Goal: Task Accomplishment & Management: Complete application form

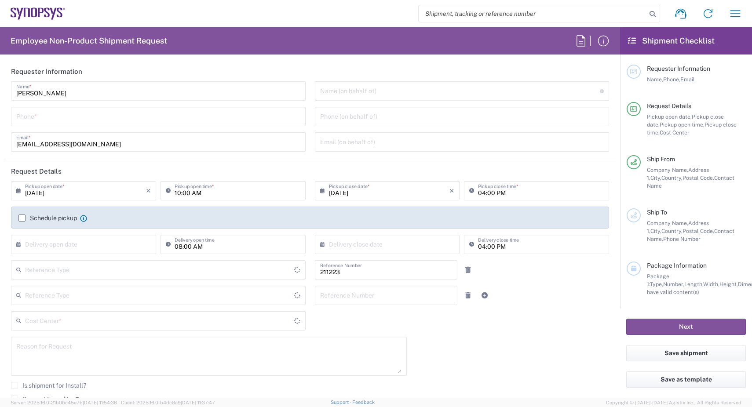
type input "Department"
type input "SE80, DDG, AC Sweden 211223"
type input "[GEOGRAPHIC_DATA]"
type input "Delivered at Place"
type input "[GEOGRAPHIC_DATA]"
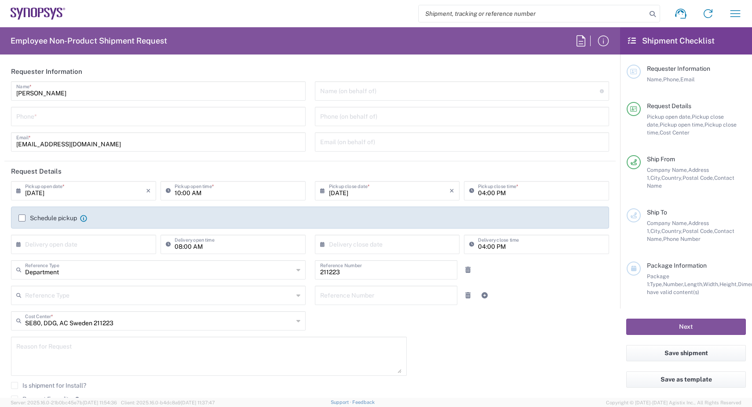
type input "Solna SE01"
click at [197, 193] on input "10:00 AM" at bounding box center [238, 189] width 126 height 15
click at [215, 193] on input "10:00 AM" at bounding box center [238, 189] width 126 height 15
click at [192, 193] on input "10:00 AM" at bounding box center [238, 189] width 126 height 15
drag, startPoint x: 188, startPoint y: 194, endPoint x: 182, endPoint y: 194, distance: 5.7
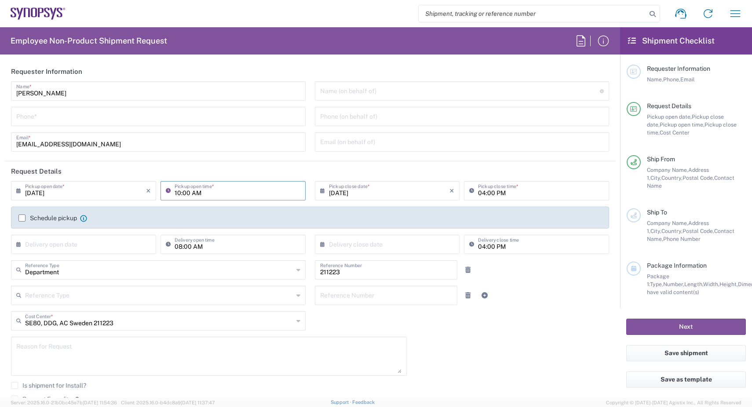
click at [182, 194] on input "10:00 AM" at bounding box center [238, 189] width 126 height 15
type input "10:30 AM"
click at [528, 193] on input "04:00 PM" at bounding box center [541, 189] width 126 height 15
click at [503, 193] on input "04:00 PM" at bounding box center [541, 189] width 126 height 15
click at [495, 195] on input "04:00 PM" at bounding box center [541, 189] width 126 height 15
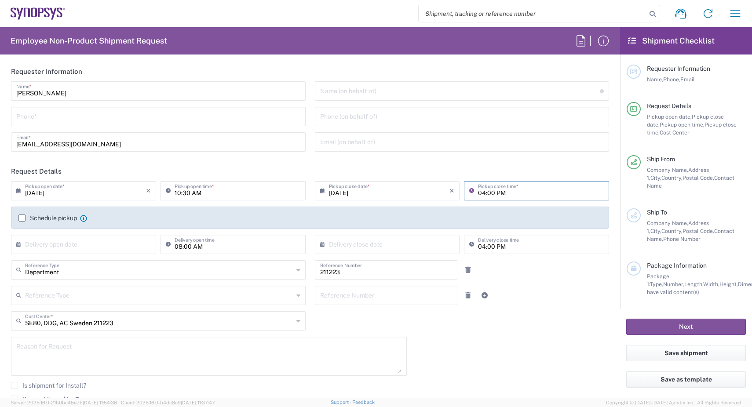
drag, startPoint x: 481, startPoint y: 193, endPoint x: 474, endPoint y: 195, distance: 7.7
click at [478, 195] on input "04:00 PM" at bounding box center [541, 189] width 126 height 15
click at [489, 194] on input "04:00 PM" at bounding box center [541, 189] width 126 height 15
click at [481, 192] on input "04:00 PM" at bounding box center [541, 189] width 126 height 15
click at [480, 192] on input "04:00 PM" at bounding box center [541, 189] width 126 height 15
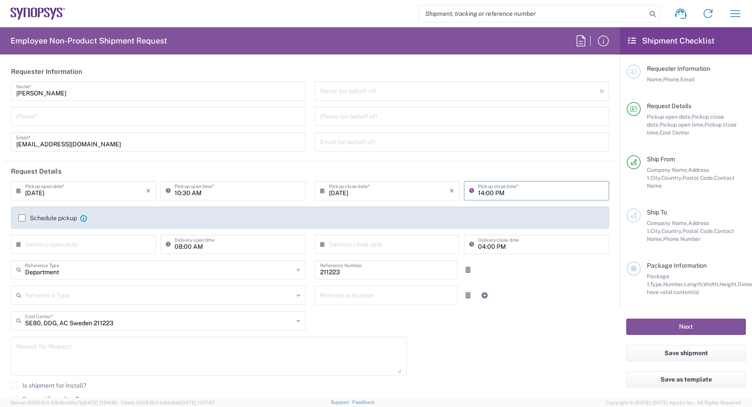
type input "14:00 PM"
click at [484, 169] on header "Request Details" at bounding box center [309, 171] width 611 height 20
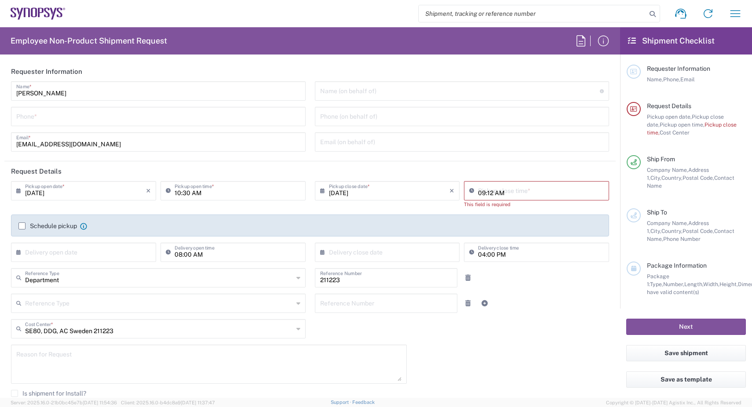
click at [503, 196] on input "09:12 AM" at bounding box center [541, 189] width 126 height 15
click at [493, 193] on input "14:12 AM" at bounding box center [541, 189] width 126 height 15
type input "14:12 PM"
click at [505, 326] on div "08/15/2025 × Pickup open date * Cancel Apply 10:30 AM Pickup open time * 08/15/…" at bounding box center [310, 319] width 607 height 276
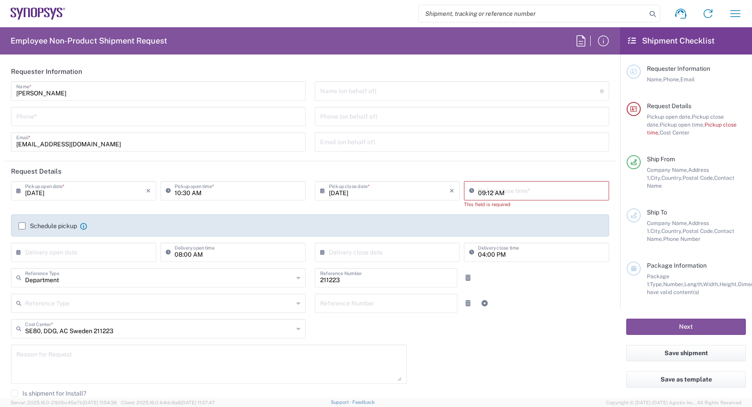
click at [495, 193] on input "09:12 AM" at bounding box center [541, 189] width 126 height 15
click at [524, 316] on div "Reference Type Customer Ref Department Invoice Number Purchase Order RMA Refere…" at bounding box center [310, 307] width 607 height 26
click at [495, 192] on input "09:12 AM" at bounding box center [541, 189] width 126 height 15
type input "14:30 AM"
click at [504, 189] on input "09:12 AM" at bounding box center [541, 189] width 126 height 15
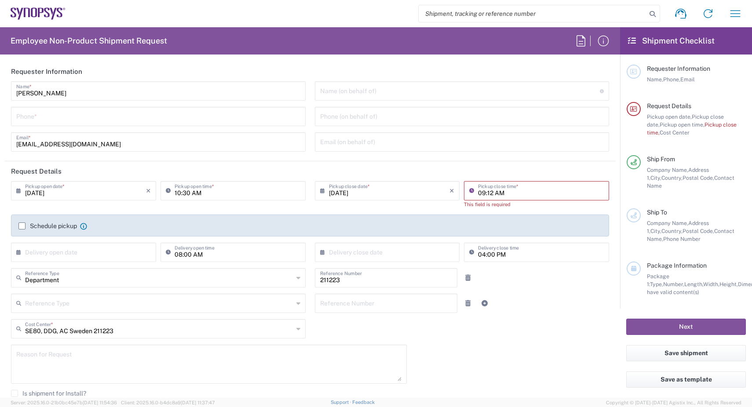
click at [498, 193] on input "09:12 AM" at bounding box center [541, 189] width 126 height 15
click at [497, 193] on input "09:12 AM" at bounding box center [541, 189] width 126 height 15
click at [487, 194] on input "09:12 PM" at bounding box center [541, 189] width 126 height 15
click at [479, 193] on input "09:30 PM" at bounding box center [541, 189] width 126 height 15
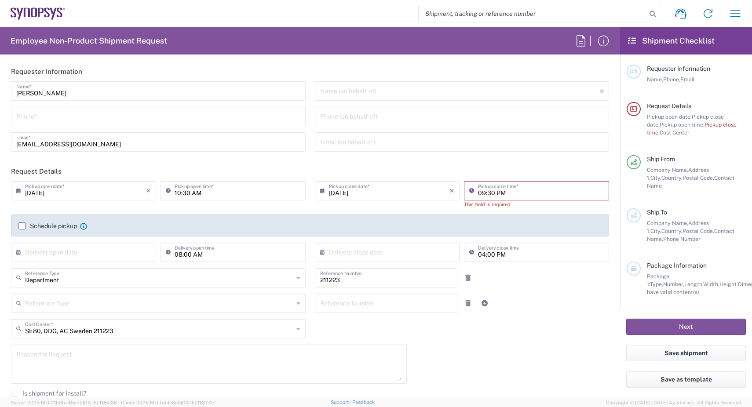
click at [479, 193] on input "09:30 PM" at bounding box center [541, 189] width 126 height 15
click at [527, 189] on input "14:30 PM" at bounding box center [541, 189] width 126 height 15
click at [480, 193] on input "14:30 PM" at bounding box center [541, 189] width 126 height 15
click at [478, 193] on input "14:30 PM" at bounding box center [541, 189] width 126 height 15
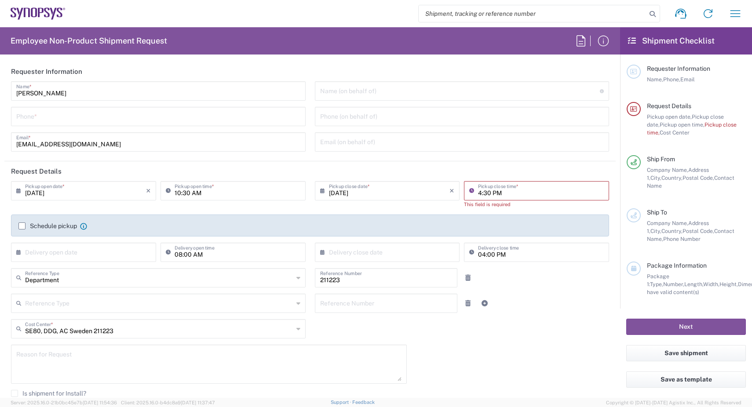
type input "04:30 PM"
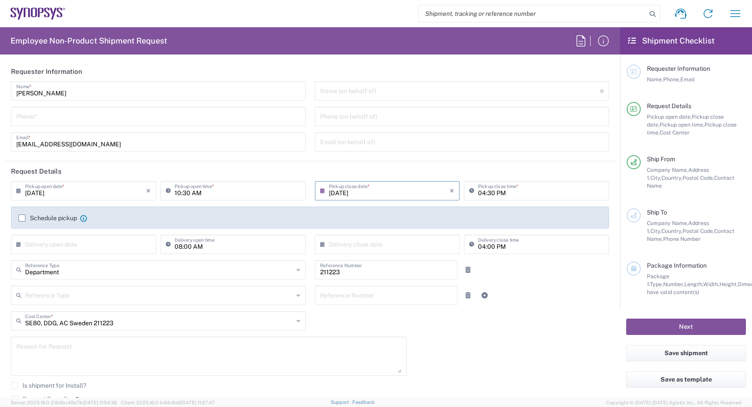
click at [415, 195] on input "08/15/2025" at bounding box center [389, 189] width 121 height 15
drag, startPoint x: 562, startPoint y: 311, endPoint x: 557, endPoint y: 310, distance: 5.0
click at [562, 312] on div "08/15/2025 × Pickup open date * Cancel Apply 10:30 AM Pickup open time * 08/15/…" at bounding box center [310, 315] width 607 height 268
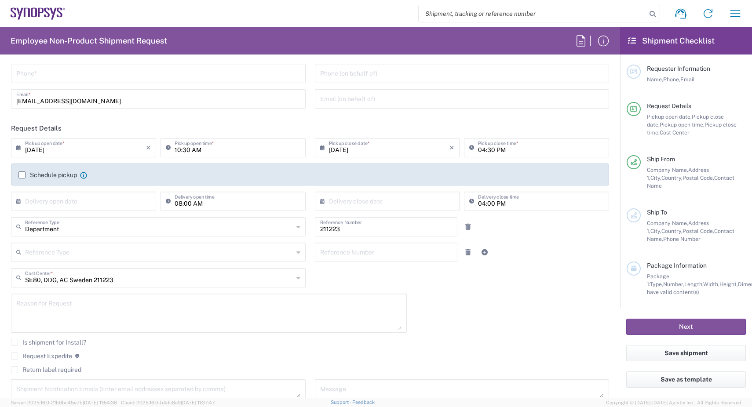
scroll to position [53, 0]
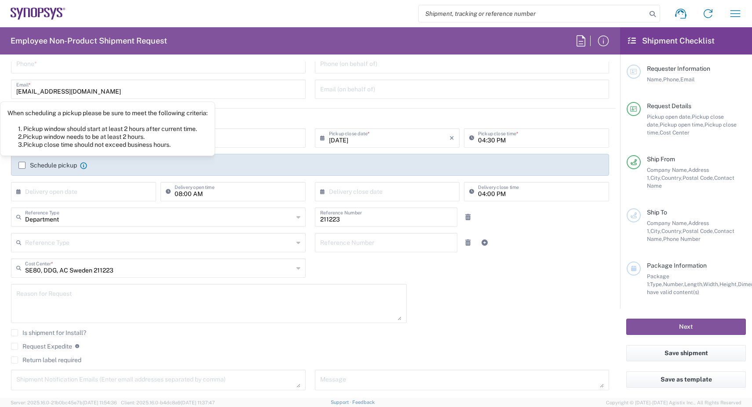
click at [83, 165] on icon at bounding box center [83, 165] width 7 height 7
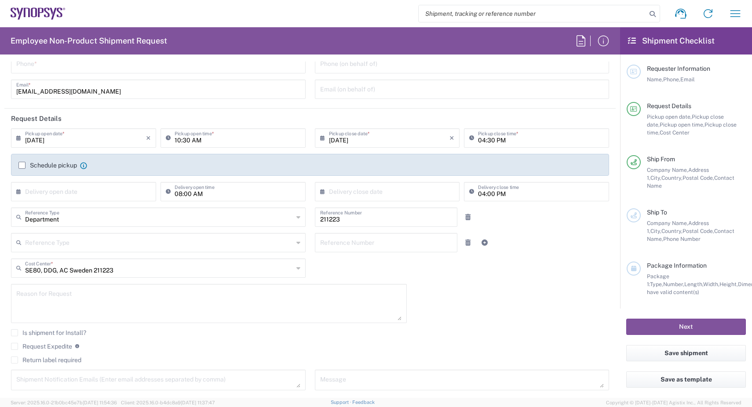
click at [83, 165] on icon at bounding box center [83, 165] width 7 height 7
click at [34, 164] on label "Schedule pickup" at bounding box center [47, 165] width 58 height 7
click at [22, 165] on input "Schedule pickup" at bounding box center [22, 165] width 0 height 0
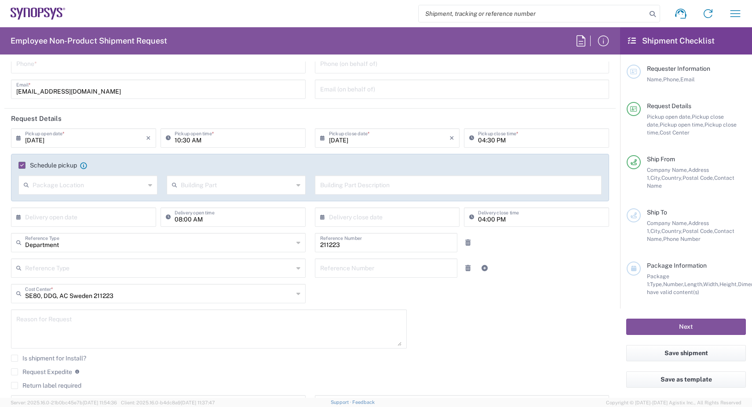
click at [79, 183] on input "text" at bounding box center [89, 184] width 113 height 15
click at [90, 183] on input "text" at bounding box center [89, 184] width 113 height 15
click at [74, 165] on label "Schedule pickup" at bounding box center [47, 165] width 58 height 7
click at [20, 165] on input "Schedule pickup" at bounding box center [20, 165] width 0 height 0
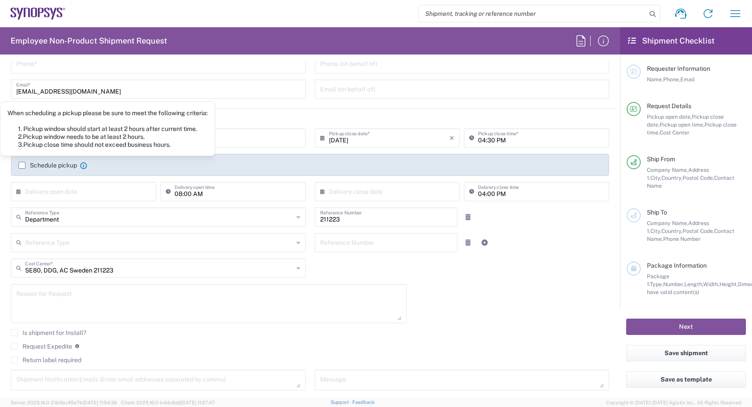
click at [83, 164] on icon at bounding box center [83, 165] width 7 height 7
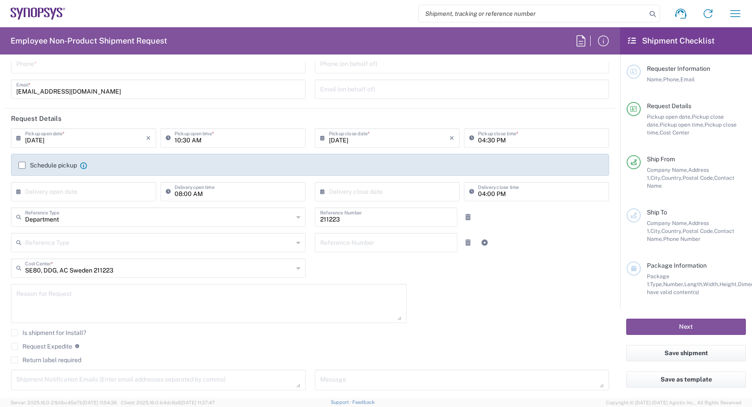
click at [33, 167] on label "Schedule pickup" at bounding box center [47, 165] width 58 height 7
click at [22, 165] on input "Schedule pickup" at bounding box center [22, 165] width 0 height 0
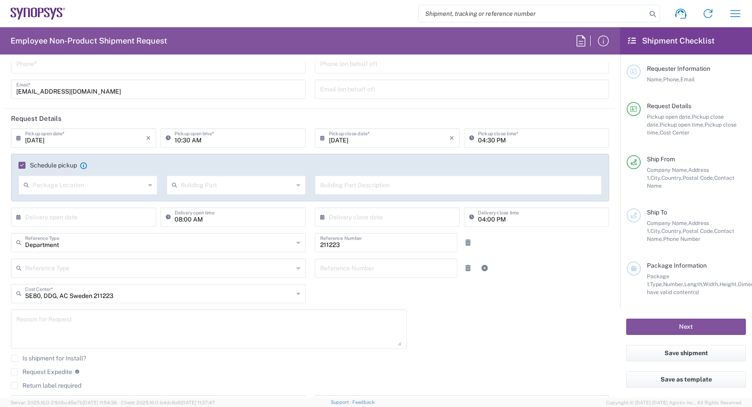
click at [310, 186] on div "Building Part Description" at bounding box center [458, 188] width 296 height 26
click at [270, 185] on input "text" at bounding box center [237, 184] width 113 height 15
click at [263, 186] on input "text" at bounding box center [237, 184] width 113 height 15
click at [352, 185] on input "text" at bounding box center [458, 184] width 277 height 15
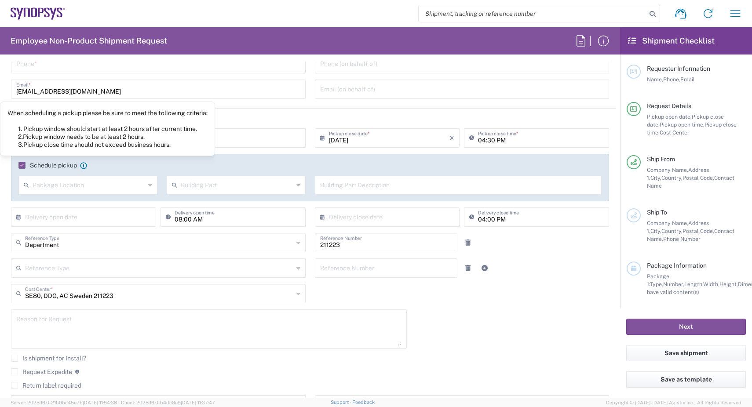
click at [40, 165] on label "Schedule pickup" at bounding box center [47, 165] width 58 height 7
click at [20, 165] on input "Schedule pickup" at bounding box center [20, 165] width 0 height 0
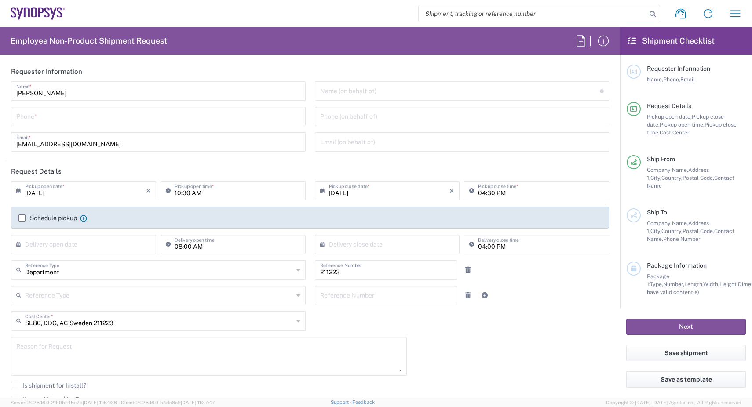
scroll to position [106, 0]
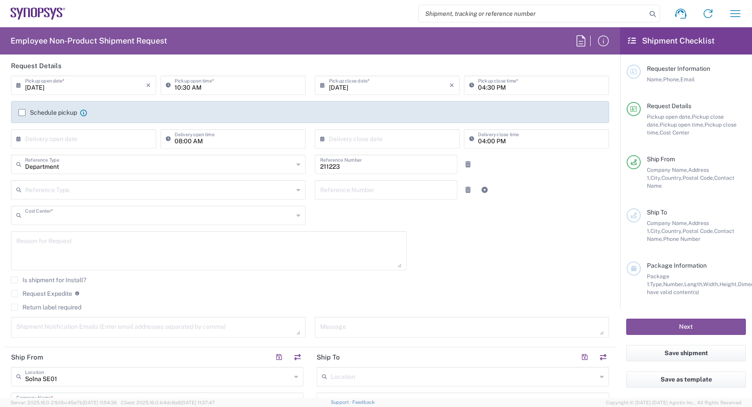
click at [223, 221] on input "text" at bounding box center [159, 214] width 268 height 15
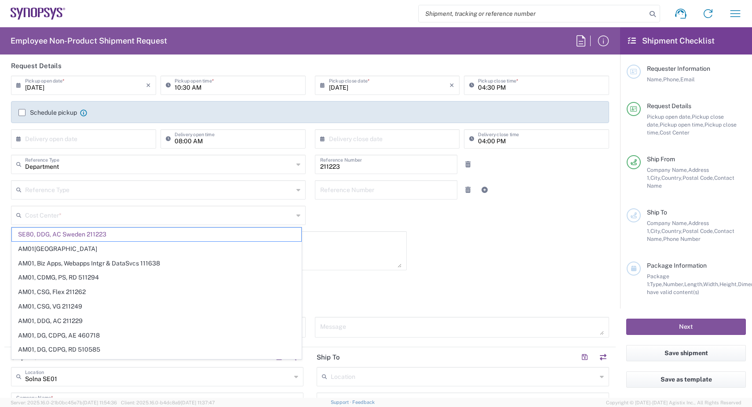
click at [470, 282] on agx-checkbox-control "Is shipment for Install?" at bounding box center [310, 280] width 598 height 7
type input "SE80, DDG, AC Sweden 211223"
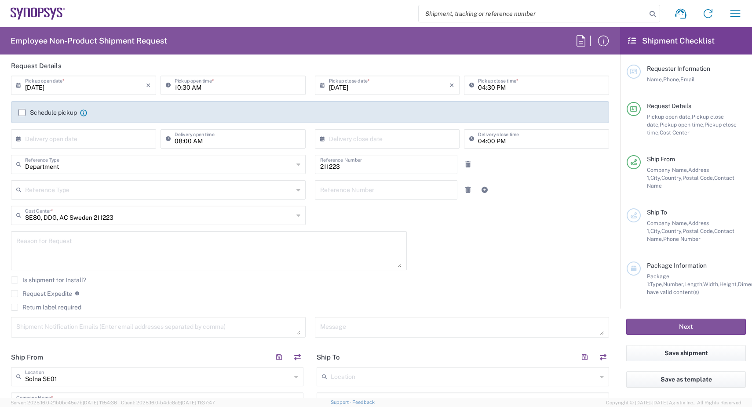
click at [68, 252] on textarea at bounding box center [208, 251] width 385 height 34
click at [435, 261] on div "08/15/2025 × Pickup open date * Cancel Apply 10:30 AM Pickup open time * 08/15/…" at bounding box center [310, 210] width 607 height 268
click at [149, 248] on textarea at bounding box center [208, 251] width 385 height 34
type textarea "Returning old laptop"
click at [176, 289] on div "Is shipment for Install?" at bounding box center [310, 283] width 598 height 13
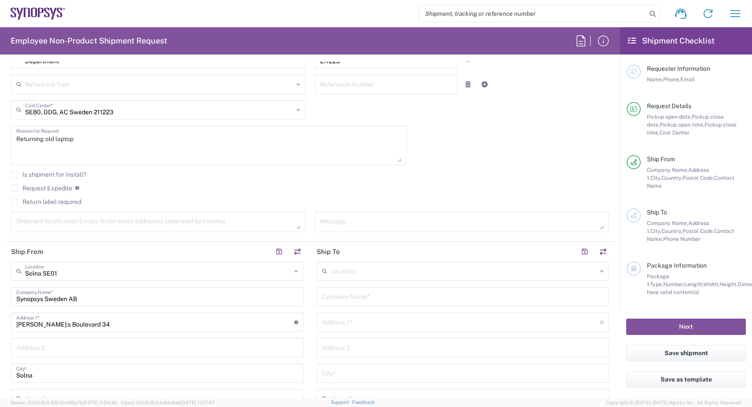
scroll to position [264, 0]
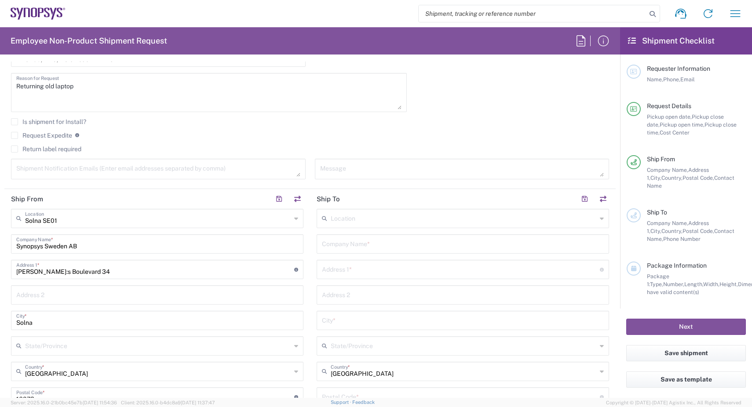
click at [169, 171] on textarea at bounding box center [158, 168] width 284 height 15
type textarea "rychkov@synopsys.com"
click at [285, 136] on agx-checkbox-control "Request Expedite If expedite is checked you will be unable to rate and book thi…" at bounding box center [310, 135] width 598 height 8
click at [240, 152] on agx-checkbox-control "Return label required" at bounding box center [310, 149] width 598 height 7
click at [211, 168] on textarea "rychkov@synopsys.com" at bounding box center [158, 168] width 284 height 15
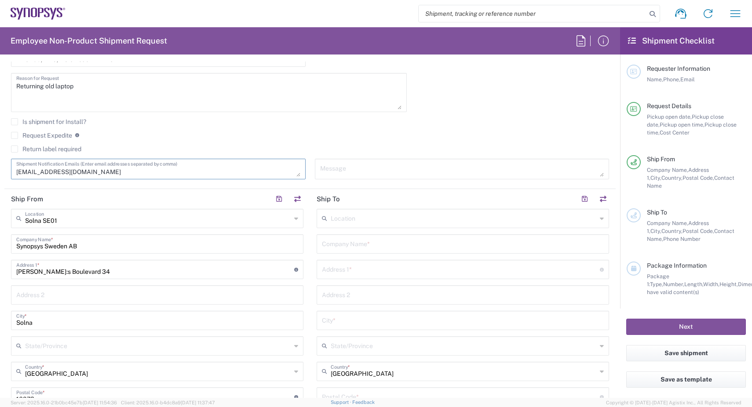
drag, startPoint x: 146, startPoint y: 171, endPoint x: -29, endPoint y: 171, distance: 175.0
click at [0, 171] on html "Shipment request Shipment tracking Employee non-product shipment request My shi…" at bounding box center [376, 203] width 752 height 407
click at [302, 132] on agx-checkbox-control "Request Expedite If expedite is checked you will be unable to rate and book thi…" at bounding box center [310, 135] width 598 height 8
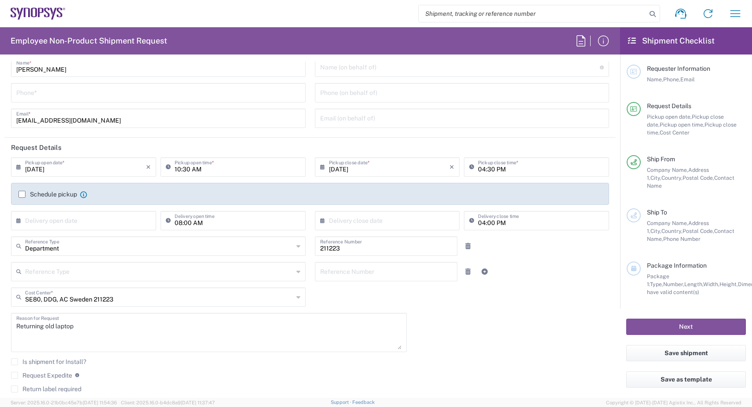
scroll to position [0, 0]
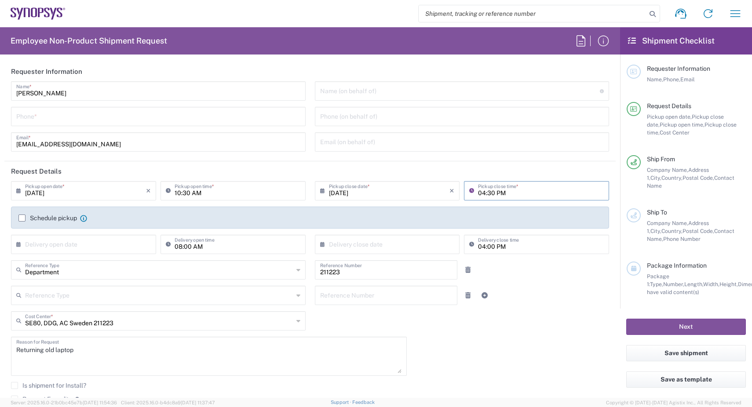
click at [495, 193] on input "04:30 PM" at bounding box center [541, 189] width 126 height 15
type input "02:30 PM"
click at [537, 322] on div "08/15/2025 × Pickup open date * Cancel Apply 10:30 AM Pickup open time * 08/15/…" at bounding box center [310, 315] width 607 height 268
click at [574, 293] on div "Reference Type Customer Ref Department Invoice Number Purchase Order RMA Refere…" at bounding box center [310, 299] width 607 height 26
click at [80, 124] on div "Phone *" at bounding box center [158, 116] width 295 height 19
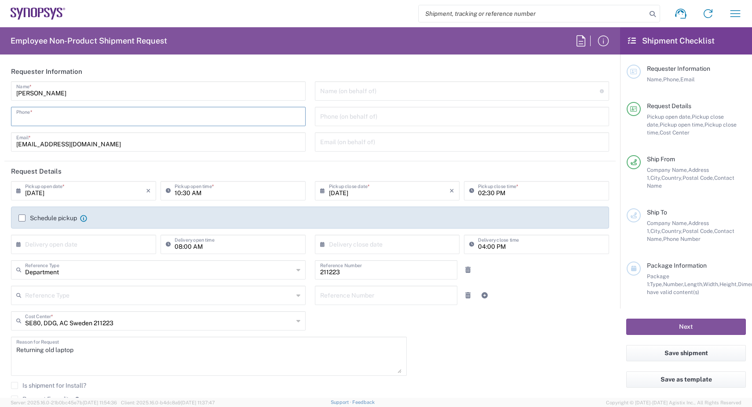
click at [73, 117] on input "tel" at bounding box center [158, 115] width 284 height 15
click at [543, 316] on div "08/15/2025 × Pickup open date * Cancel Apply 10:30 AM Pickup open time * 08/15/…" at bounding box center [310, 315] width 607 height 268
click at [21, 118] on input "0702541756" at bounding box center [158, 115] width 284 height 15
type input "+46702541756"
click at [138, 137] on input "rychkov@synopsys.com" at bounding box center [158, 141] width 284 height 15
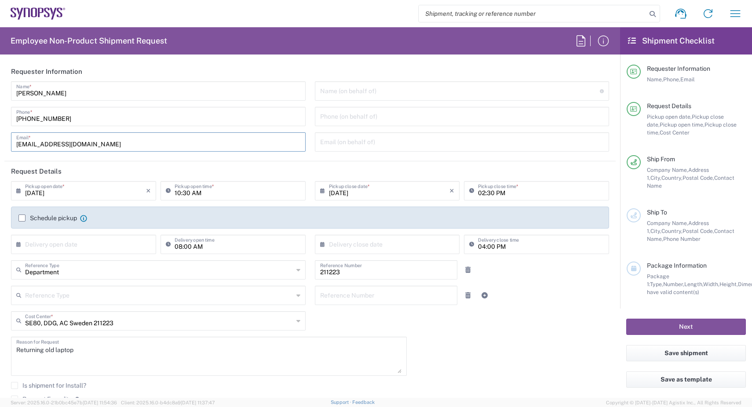
click at [556, 326] on div "08/15/2025 × Pickup open date * Cancel Apply 10:30 AM Pickup open time * 08/15/…" at bounding box center [310, 315] width 607 height 268
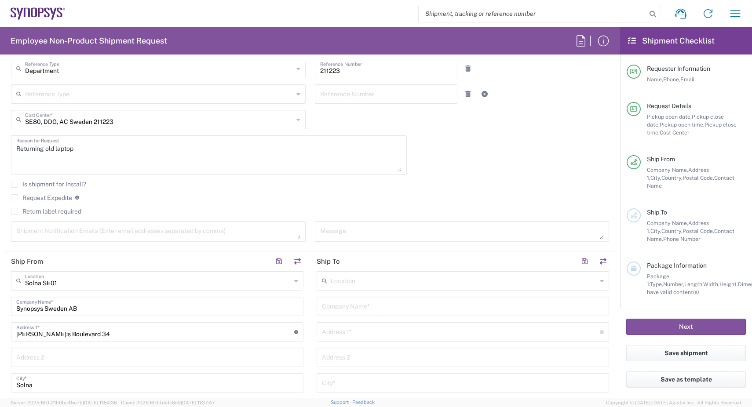
scroll to position [211, 0]
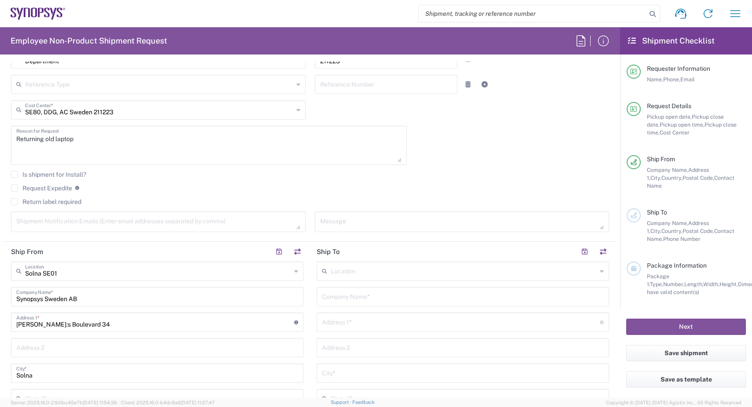
click at [73, 176] on label "Is shipment for Install?" at bounding box center [48, 174] width 75 height 7
click at [15, 175] on input "Is shipment for Install?" at bounding box center [15, 175] width 0 height 0
click at [73, 176] on label "Is shipment for Install?" at bounding box center [48, 174] width 75 height 7
click at [13, 175] on input "Is shipment for Install?" at bounding box center [13, 175] width 0 height 0
click at [145, 181] on div "Is shipment for Install?" at bounding box center [310, 177] width 598 height 13
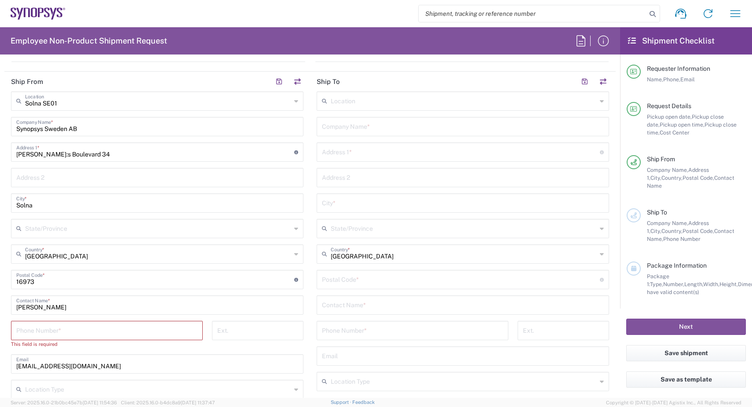
scroll to position [422, 0]
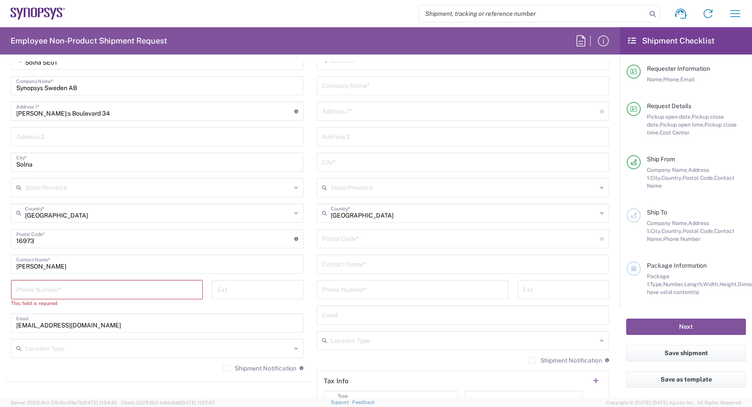
click at [123, 291] on input "tel" at bounding box center [106, 288] width 181 height 15
type input "0702541756"
type input "rychkov@synopsys.com"
type input "Moscow"
type input "Sweden"
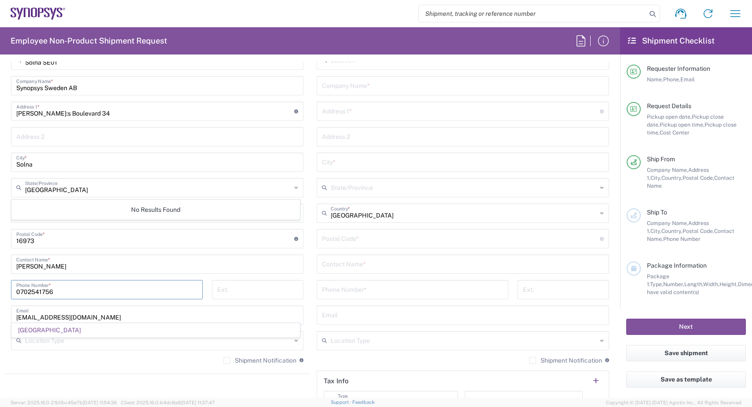
click at [43, 189] on input "Moscow" at bounding box center [158, 186] width 266 height 15
click at [290, 186] on div "Moscow State/Province" at bounding box center [157, 187] width 292 height 19
click at [294, 187] on icon at bounding box center [296, 188] width 4 height 14
drag, startPoint x: 133, startPoint y: 187, endPoint x: -4, endPoint y: 189, distance: 137.2
click at [0, 189] on html "Shipment request Shipment tracking Employee non-product shipment request My shi…" at bounding box center [376, 203] width 752 height 407
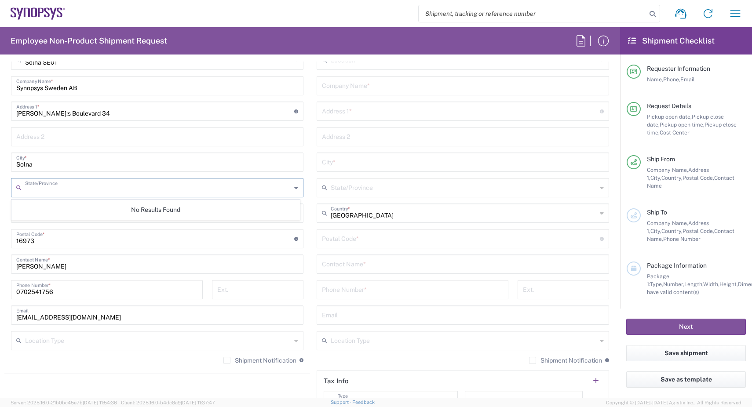
click at [45, 188] on input "text" at bounding box center [158, 186] width 266 height 15
type input "S"
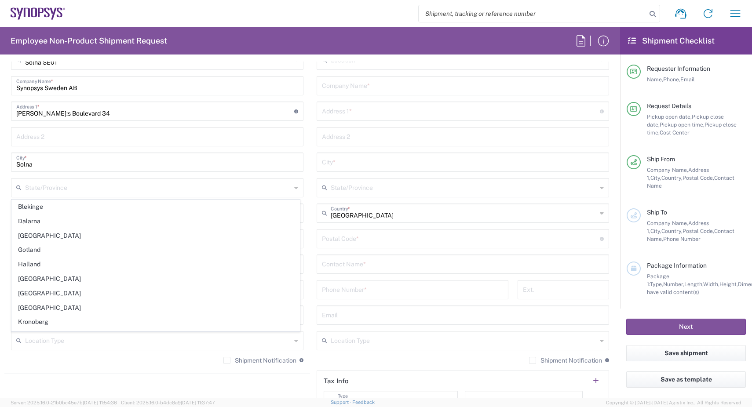
click at [381, 170] on div "City *" at bounding box center [463, 162] width 292 height 19
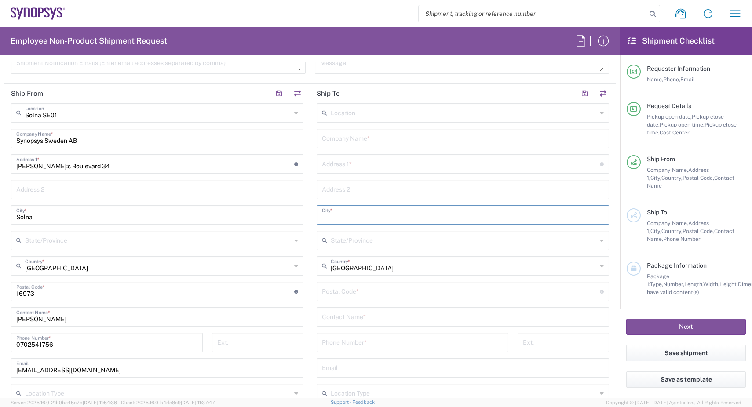
scroll to position [475, 0]
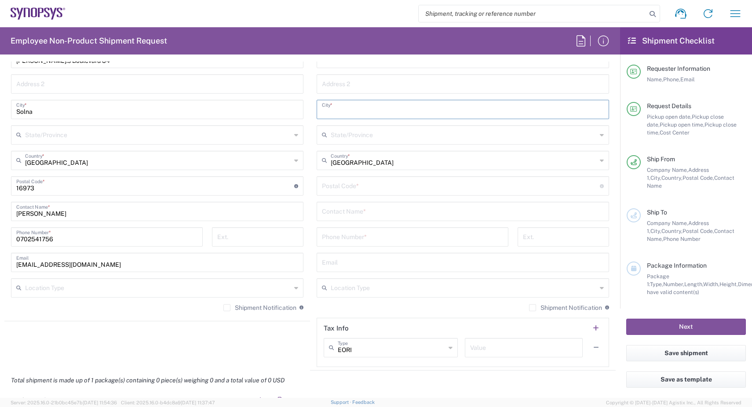
click at [120, 339] on agx-shipment-stop-widget "Ship From Solna SE01 Location Solna SE01 Aachen DE04 Agrate Brianza IT01 Aschhe…" at bounding box center [157, 174] width 306 height 393
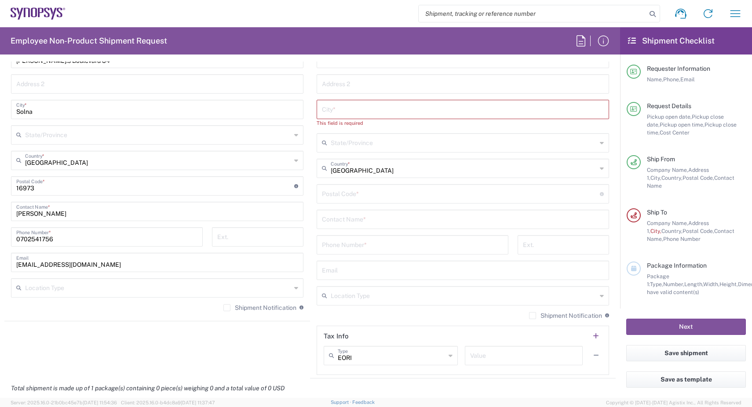
click at [20, 239] on input "0702541756" at bounding box center [106, 236] width 181 height 15
type input "+46702541756"
click at [59, 346] on agx-shipment-stop-widget "Ship From Solna SE01 Location Solna SE01 Aachen DE04 Agrate Brianza IT01 Aschhe…" at bounding box center [157, 178] width 306 height 401
drag, startPoint x: 27, startPoint y: 189, endPoint x: 11, endPoint y: 190, distance: 15.8
click at [11, 190] on div "Postal Code * Postal Code for Sweden should have the following format: 3 digits…" at bounding box center [157, 185] width 292 height 19
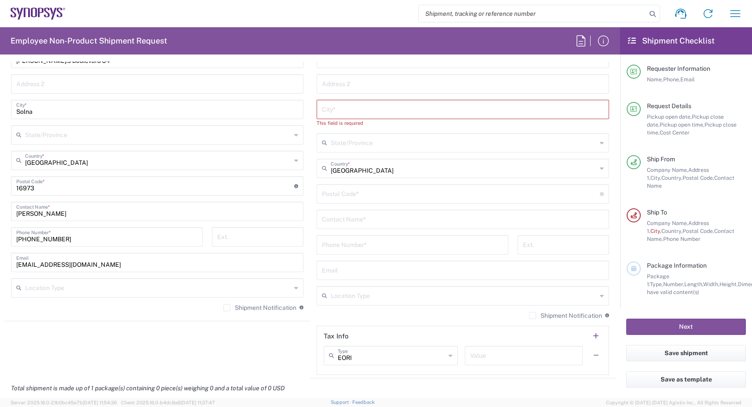
click at [91, 344] on agx-shipment-stop-widget "Ship From Solna SE01 Location Solna SE01 Aachen DE04 Agrate Brianza IT01 Aschhe…" at bounding box center [157, 178] width 306 height 401
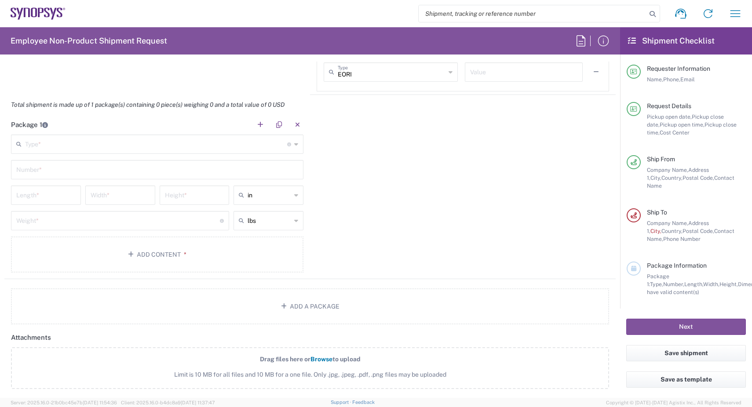
scroll to position [759, 0]
click at [175, 146] on input "text" at bounding box center [156, 142] width 262 height 15
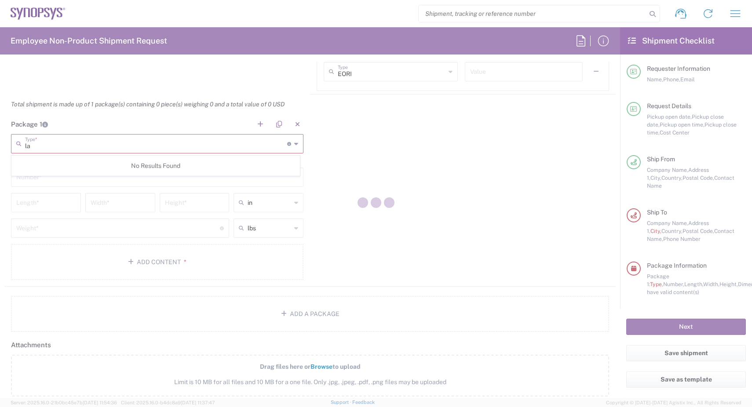
type input "l"
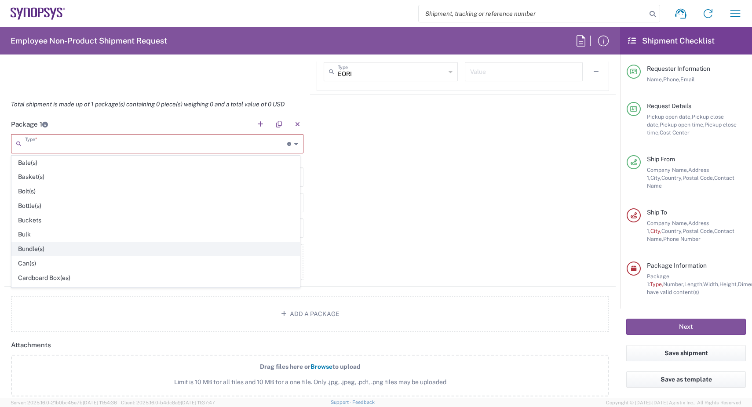
scroll to position [53, 0]
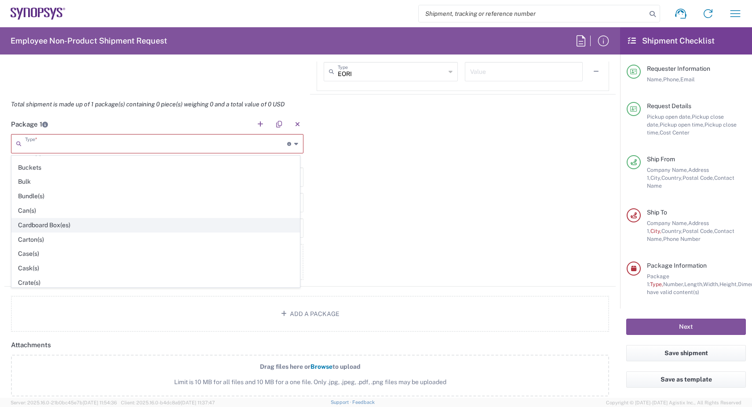
click at [71, 224] on span "Cardboard Box(es)" at bounding box center [156, 226] width 288 height 14
type input "Cardboard Box(es)"
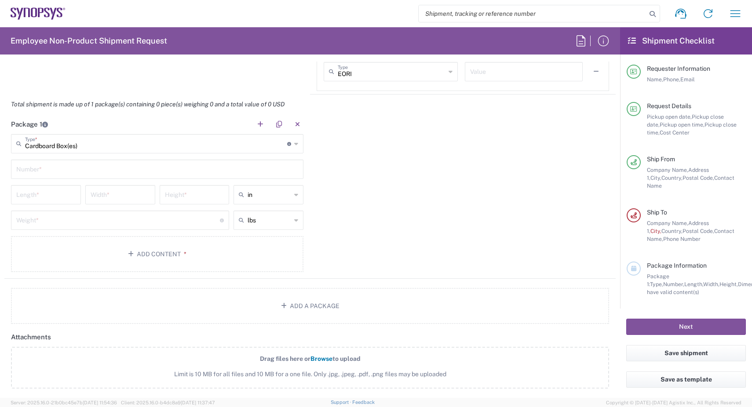
click at [355, 208] on div "Package 1 Cardboard Box(es) Type * Material used to package goods Bale(s) Baske…" at bounding box center [309, 196] width 611 height 164
click at [105, 165] on input "text" at bounding box center [157, 168] width 282 height 15
type input "1"
click at [417, 193] on div "Package 1 Cardboard Box(es) Type * Material used to package goods Bale(s) Baske…" at bounding box center [309, 196] width 611 height 164
click at [45, 200] on input "number" at bounding box center [45, 193] width 59 height 15
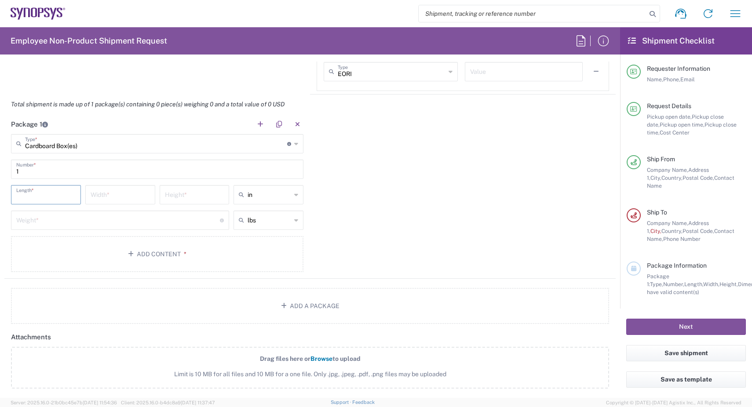
click at [427, 215] on div "Package 1 Cardboard Box(es) Type * Material used to package goods Bale(s) Baske…" at bounding box center [309, 196] width 611 height 164
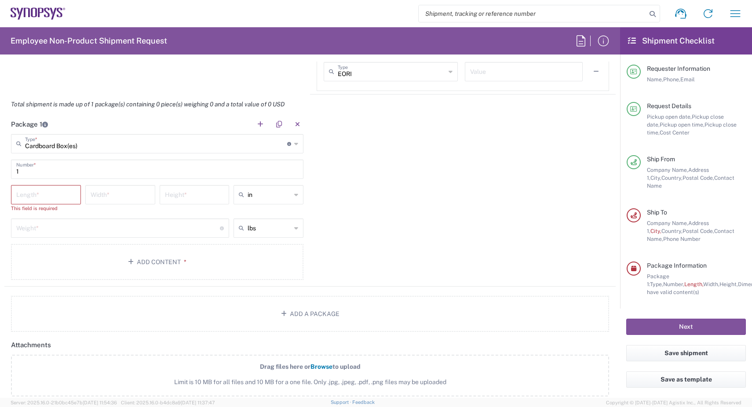
click at [448, 204] on div "Package 1 Cardboard Box(es) Type * Material used to package goods Bale(s) Baske…" at bounding box center [309, 200] width 611 height 172
click at [289, 193] on div "in" at bounding box center [268, 194] width 70 height 19
click at [269, 226] on span "cm" at bounding box center [265, 228] width 67 height 14
type input "cm"
click at [295, 235] on div "lbs" at bounding box center [268, 228] width 70 height 19
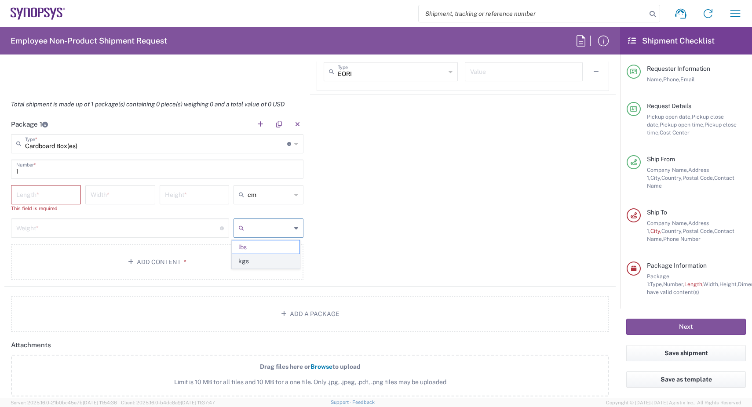
click at [275, 258] on span "kgs" at bounding box center [265, 262] width 67 height 14
type input "kgs"
click at [67, 231] on input "number" at bounding box center [118, 227] width 204 height 15
type input "3"
click at [410, 220] on div "Package 1 Cardboard Box(es) Type * Material used to package goods Bale(s) Baske…" at bounding box center [309, 200] width 611 height 172
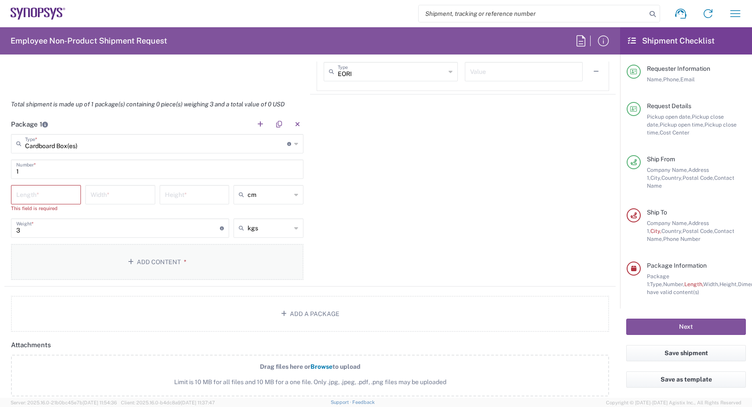
click at [160, 264] on button "Add Content *" at bounding box center [157, 262] width 292 height 36
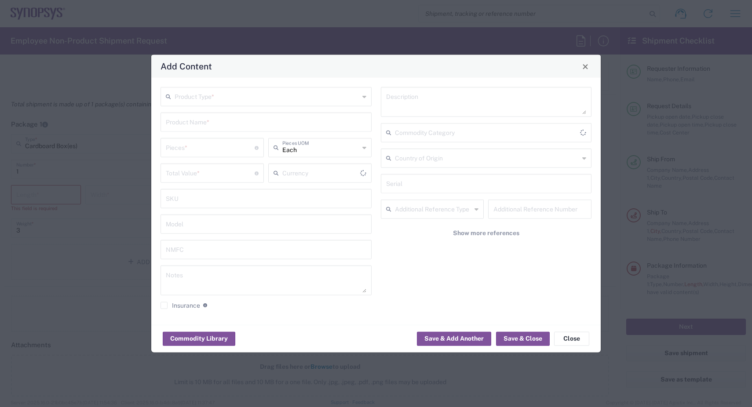
type input "US Dollar"
click at [219, 103] on input "text" at bounding box center [267, 95] width 185 height 15
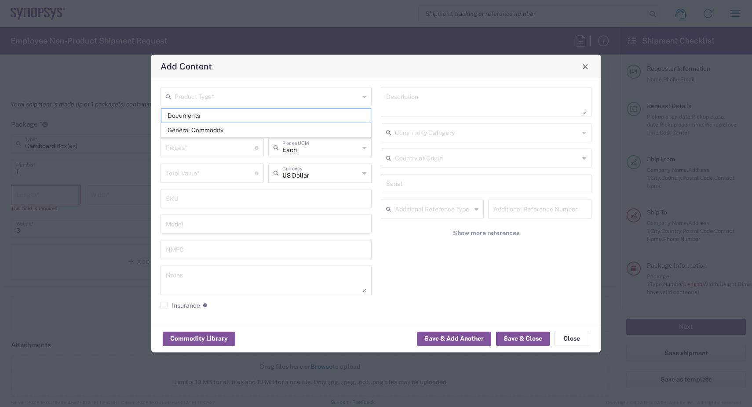
click at [185, 134] on span "General Commodity" at bounding box center [265, 131] width 209 height 14
type input "General Commodity"
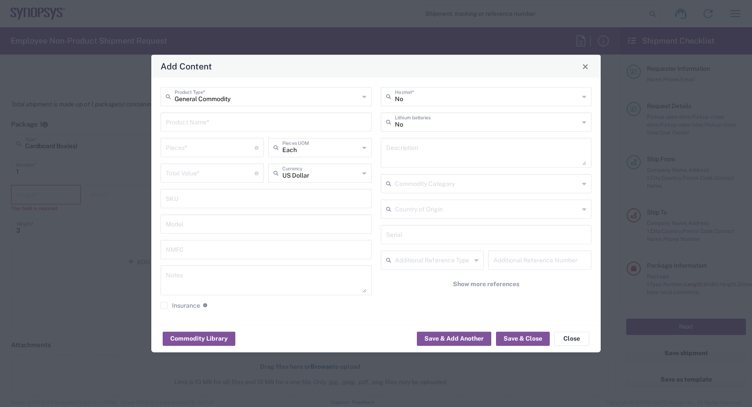
click at [212, 121] on input "text" at bounding box center [266, 121] width 200 height 15
click at [585, 98] on icon at bounding box center [584, 97] width 4 height 14
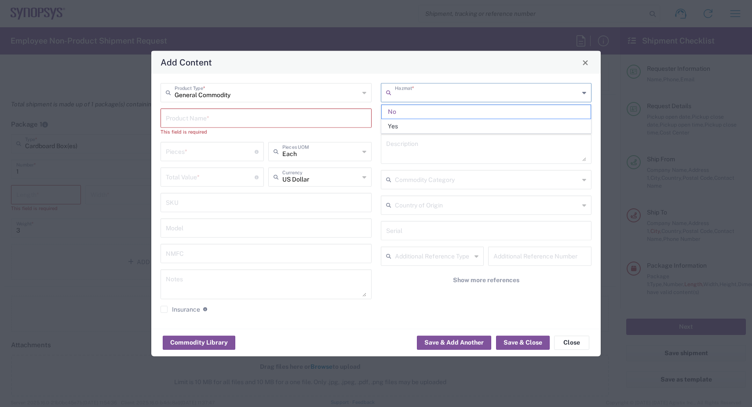
click at [373, 69] on div "Add Content" at bounding box center [375, 62] width 449 height 23
type input "No"
click at [405, 117] on input "text" at bounding box center [487, 117] width 185 height 15
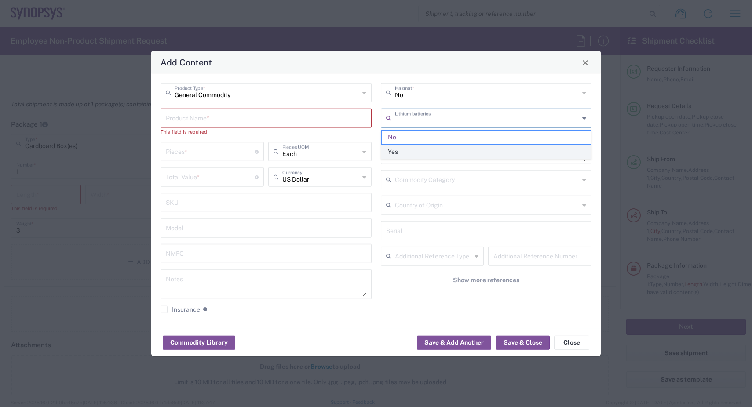
click at [402, 147] on span "Yes" at bounding box center [486, 152] width 209 height 14
type input "Yes"
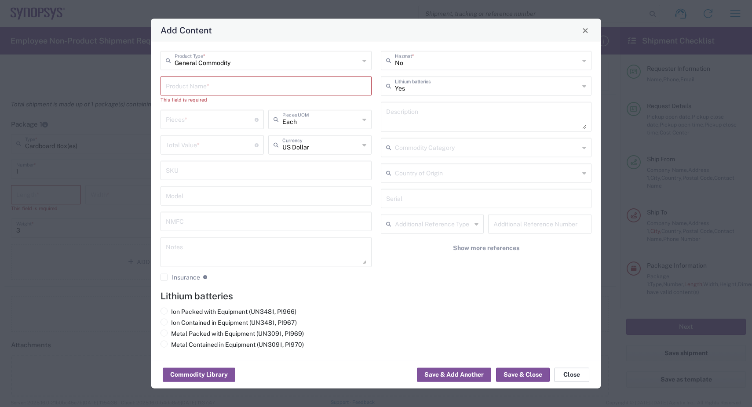
click at [575, 376] on button "Close" at bounding box center [571, 375] width 35 height 14
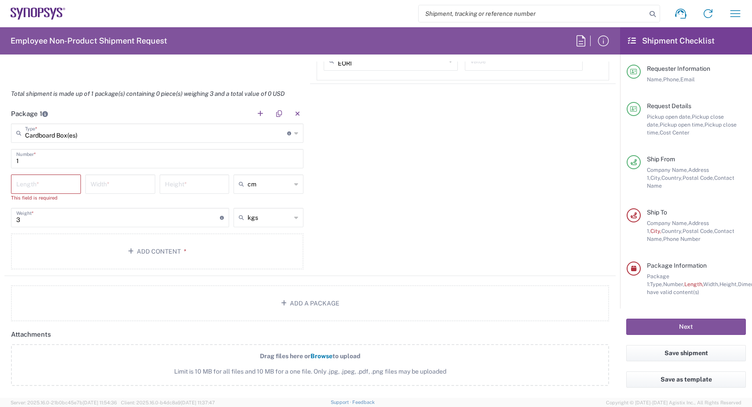
scroll to position [760, 0]
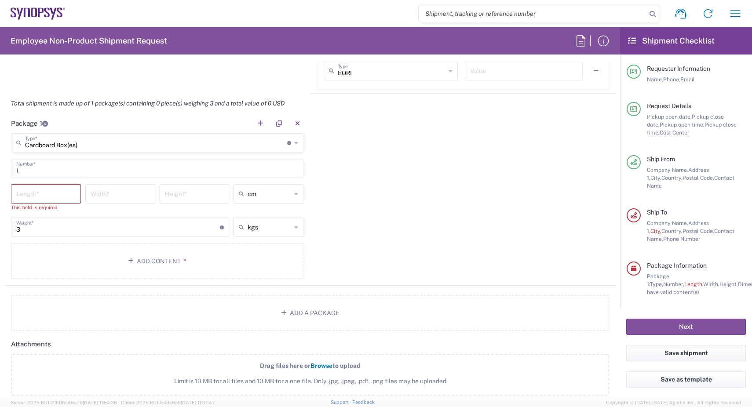
click at [47, 193] on input "number" at bounding box center [45, 193] width 59 height 15
type input "0"
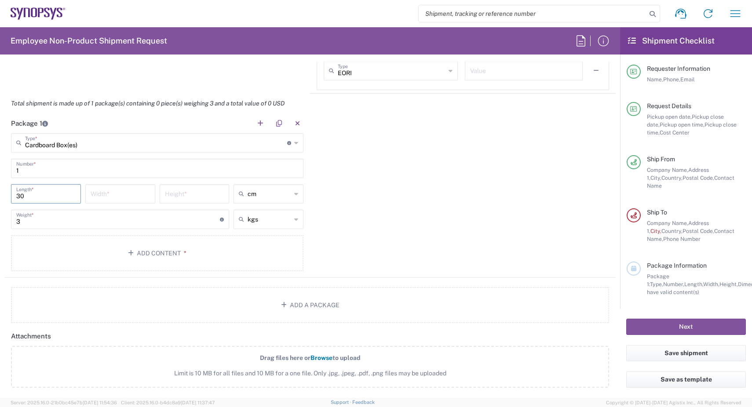
type input "30"
click at [102, 197] on input "number" at bounding box center [120, 193] width 59 height 15
type input "10"
click at [167, 194] on input "number" at bounding box center [194, 193] width 59 height 15
type input "40"
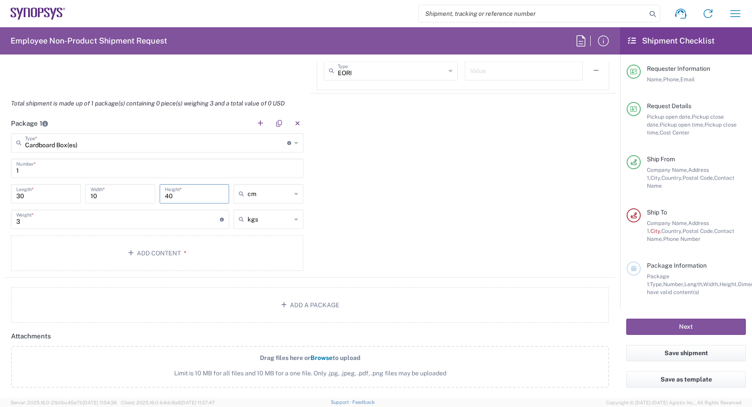
click at [398, 210] on div "Package 1 Cardboard Box(es) Type * Material used to package goods Bale(s) Baske…" at bounding box center [309, 195] width 611 height 164
click at [413, 215] on div "Package 1 Cardboard Box(es) Type * Material used to package goods Bale(s) Baske…" at bounding box center [309, 195] width 611 height 164
click at [383, 218] on div "Package 1 Cardboard Box(es) Type * Material used to package goods Bale(s) Baske…" at bounding box center [309, 195] width 611 height 164
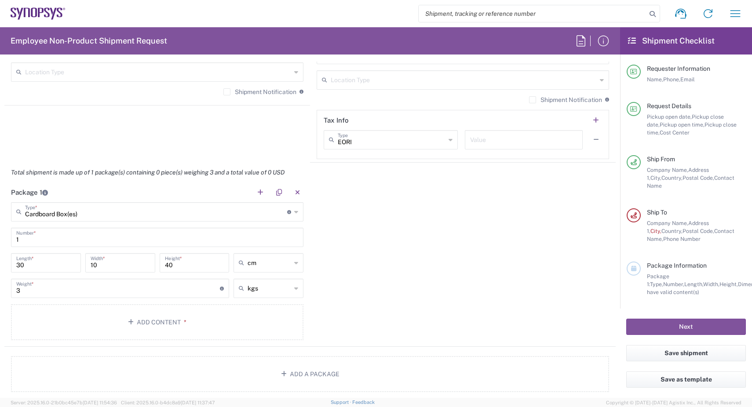
scroll to position [707, 0]
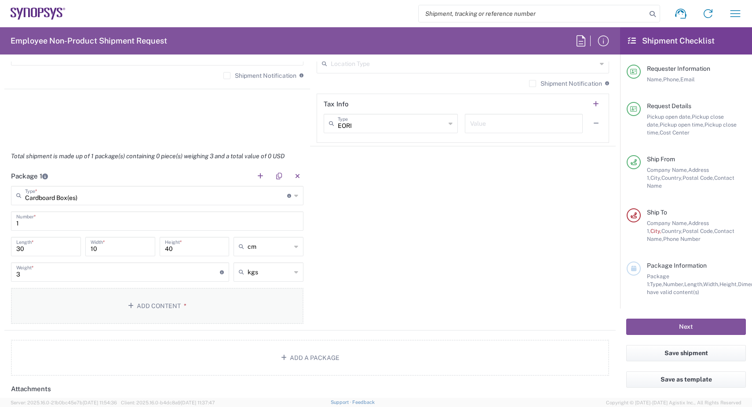
click at [174, 301] on button "Add Content *" at bounding box center [157, 306] width 292 height 36
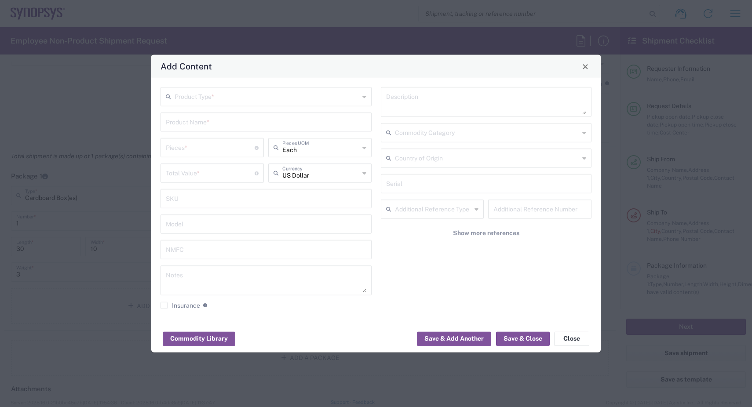
click at [364, 102] on icon at bounding box center [364, 97] width 4 height 14
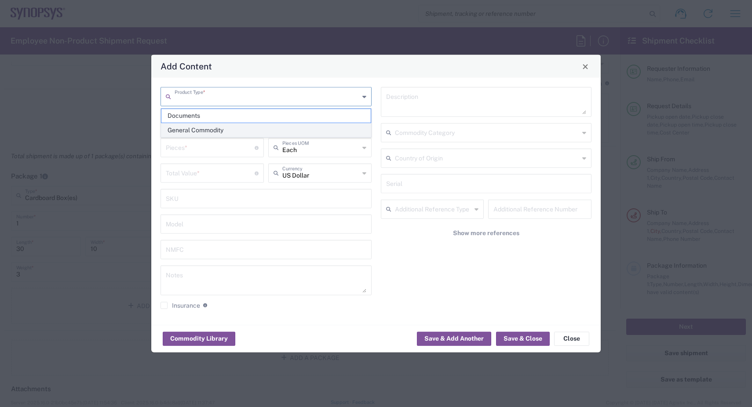
click at [207, 132] on span "General Commodity" at bounding box center [265, 131] width 209 height 14
type input "General Commodity"
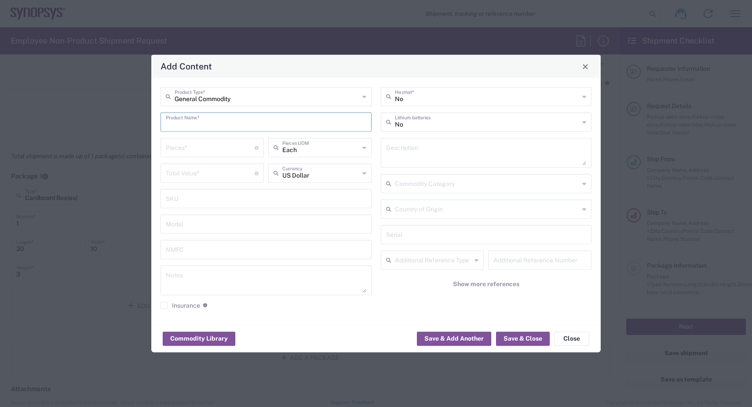
click at [226, 124] on input "text" at bounding box center [266, 121] width 200 height 15
type input "L"
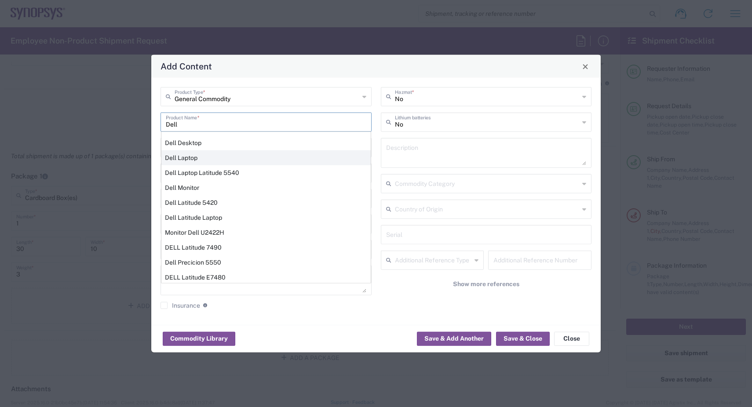
click at [206, 152] on div "Dell Laptop" at bounding box center [265, 157] width 209 height 15
type input "Dell Laptop"
type textarea "Dell Laptop"
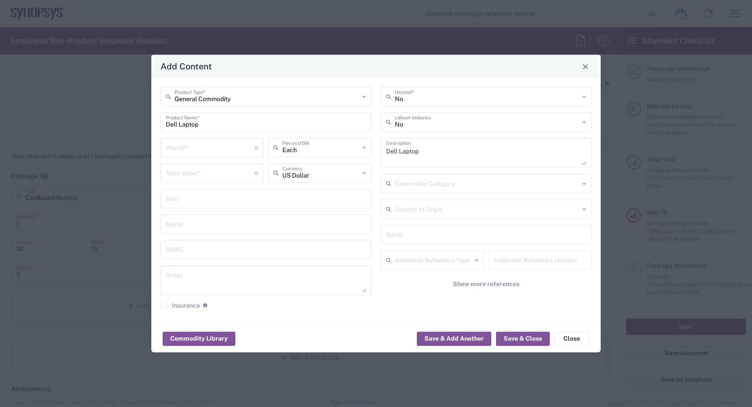
click at [222, 157] on div "Pieces * Number of pieces inside all the packages" at bounding box center [211, 147] width 103 height 19
type input "1"
click at [218, 176] on input "number" at bounding box center [210, 172] width 89 height 15
type input "600"
click at [206, 201] on input "text" at bounding box center [266, 197] width 200 height 15
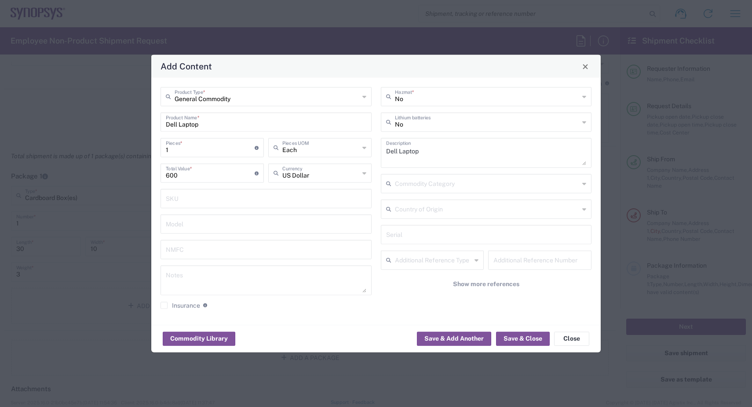
click at [367, 318] on div "General Commodity Product Type * Dell Laptop Product Name * 1 Pieces * Number o…" at bounding box center [375, 201] width 449 height 247
click at [577, 95] on input "text" at bounding box center [487, 95] width 185 height 15
click at [581, 96] on div "Hazmat *" at bounding box center [486, 96] width 211 height 19
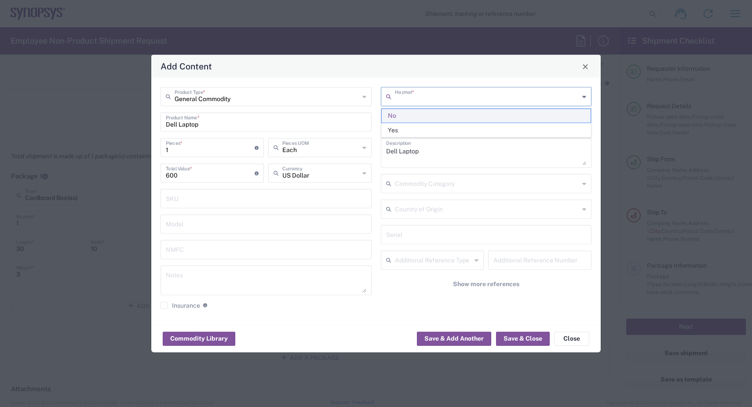
click at [403, 118] on span "No" at bounding box center [486, 116] width 209 height 14
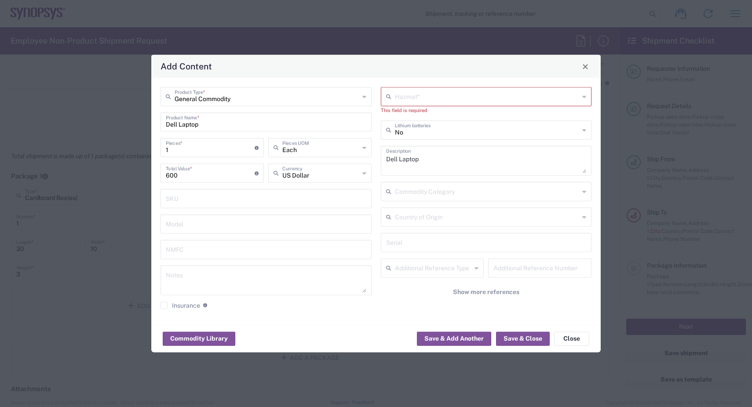
click at [470, 96] on input "text" at bounding box center [487, 95] width 185 height 15
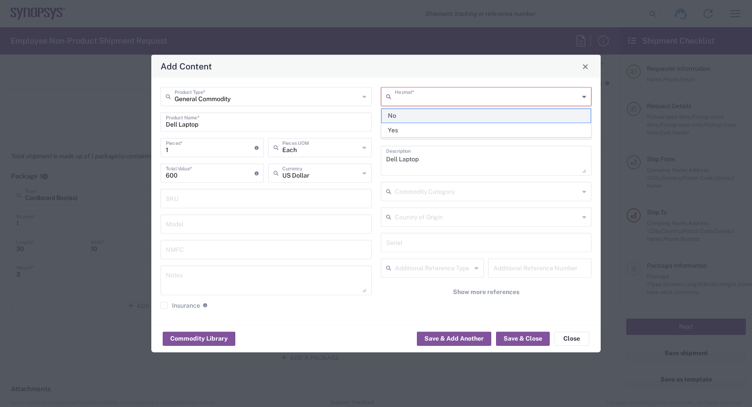
click at [405, 118] on span "No" at bounding box center [486, 116] width 209 height 14
type input "No"
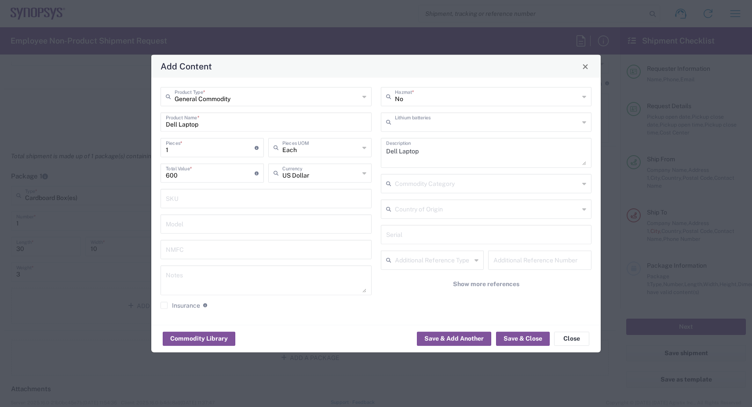
click at [448, 125] on input "text" at bounding box center [487, 121] width 185 height 15
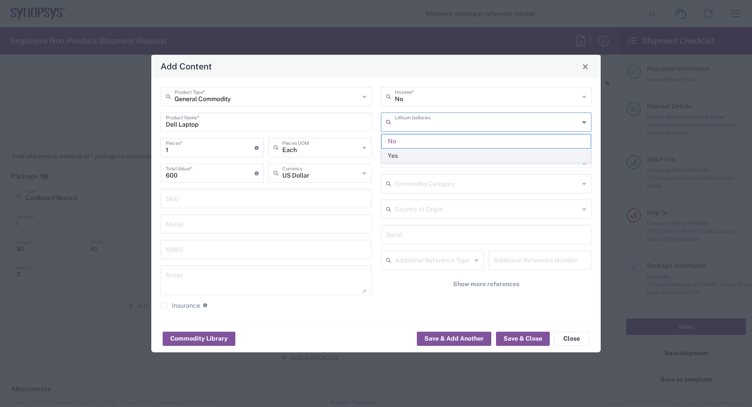
click at [414, 153] on span "Yes" at bounding box center [486, 156] width 209 height 14
type input "Yes"
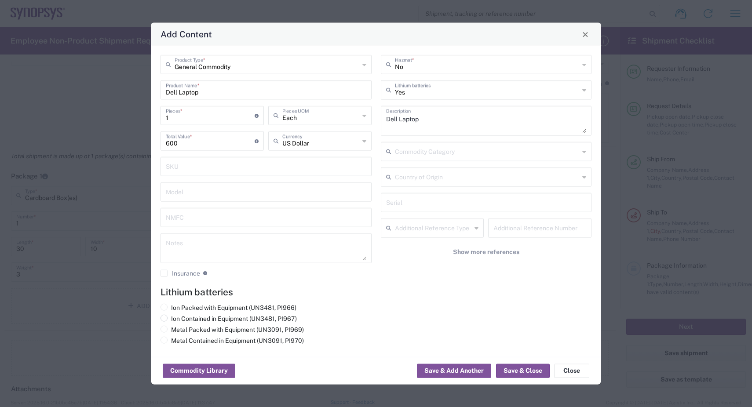
click at [166, 317] on span at bounding box center [163, 318] width 7 height 7
click at [171, 317] on input "Ion Contained in Equipment (UN3481, PI967)" at bounding box center [174, 318] width 6 height 6
radio input "true"
click at [518, 374] on button "Save & Close" at bounding box center [523, 371] width 54 height 14
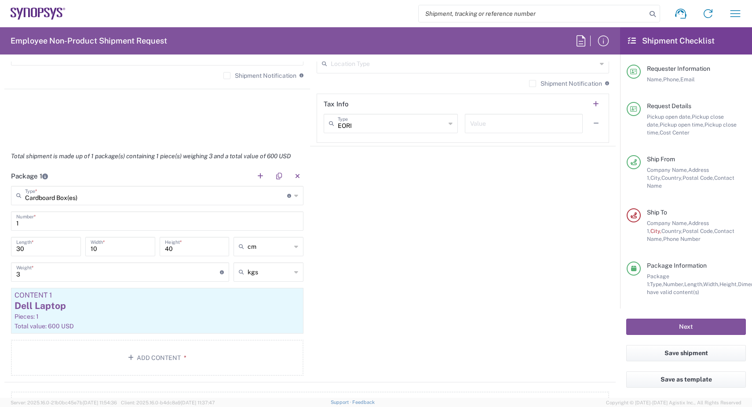
click at [398, 274] on div "Package 1 Cardboard Box(es) Type * Material used to package goods Bale(s) Baske…" at bounding box center [309, 274] width 611 height 216
click at [430, 256] on div "Package 1 Cardboard Box(es) Type * Material used to package goods Bale(s) Baske…" at bounding box center [309, 274] width 611 height 216
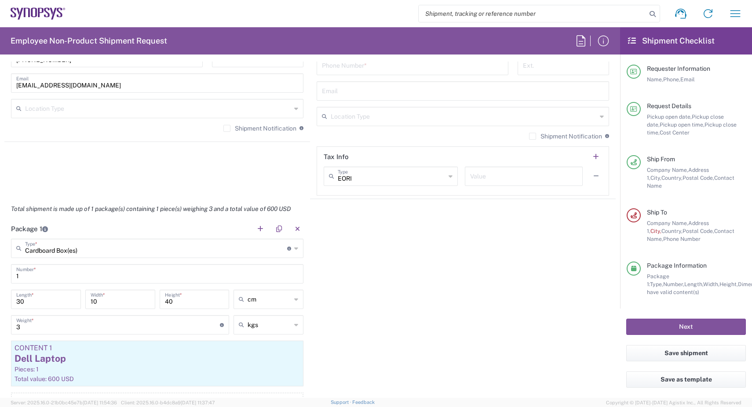
scroll to position [760, 0]
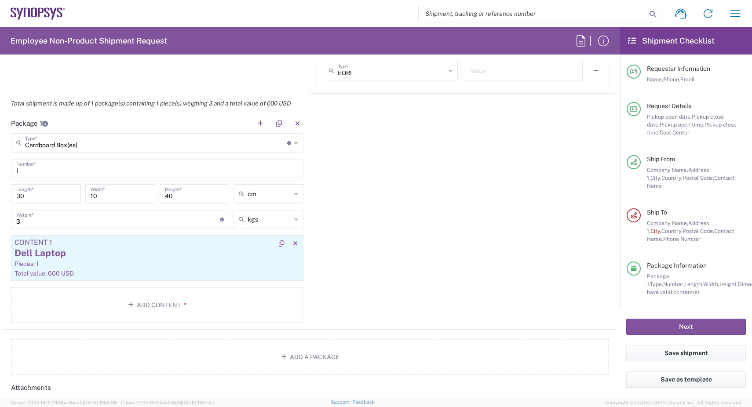
click at [191, 263] on div "Pieces: 1" at bounding box center [157, 264] width 285 height 8
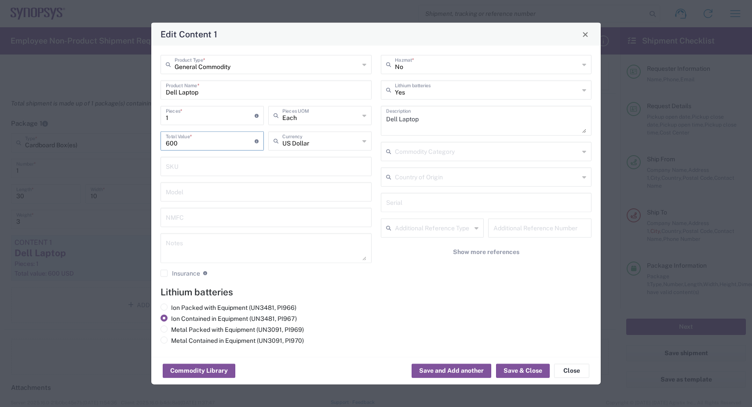
click at [159, 144] on div "600 Total Value * Total value of all the pieces" at bounding box center [212, 144] width 108 height 26
type input "1000"
click at [519, 370] on button "Save & Close" at bounding box center [523, 371] width 54 height 14
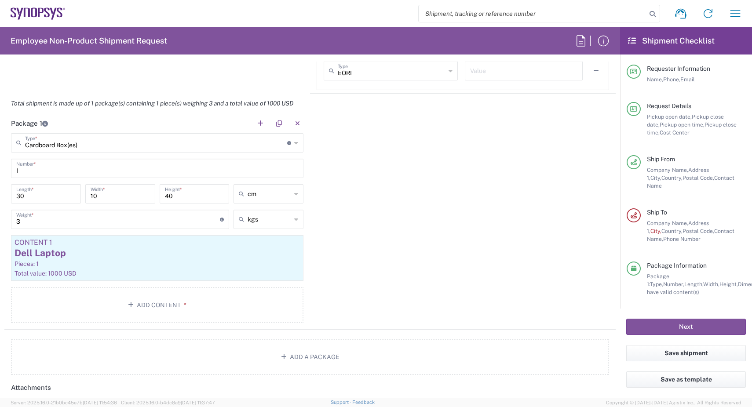
click at [481, 288] on div "Package 1 Cardboard Box(es) Type * Material used to package goods Bale(s) Baske…" at bounding box center [309, 221] width 611 height 216
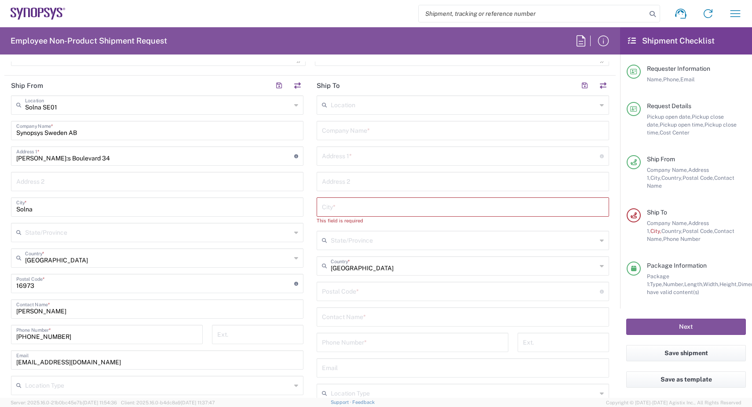
scroll to position [272, 0]
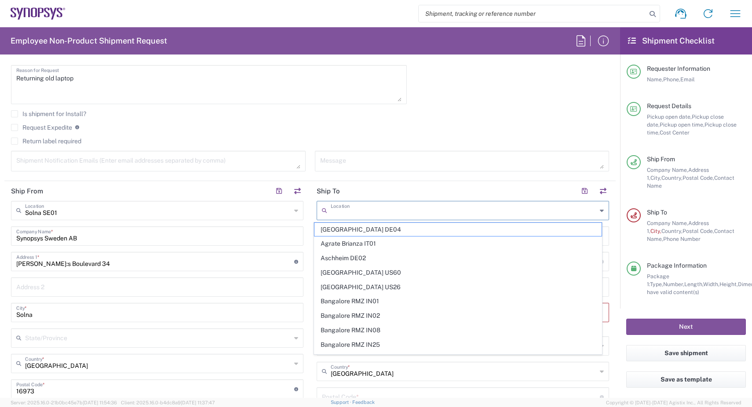
click at [352, 211] on input "text" at bounding box center [464, 209] width 266 height 15
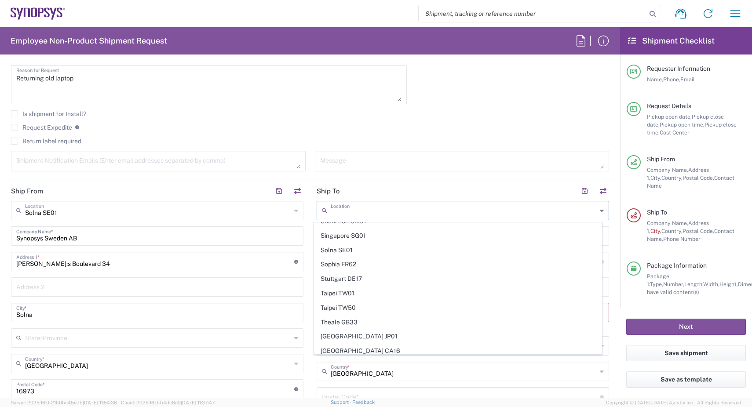
scroll to position [1956, 0]
type input "K"
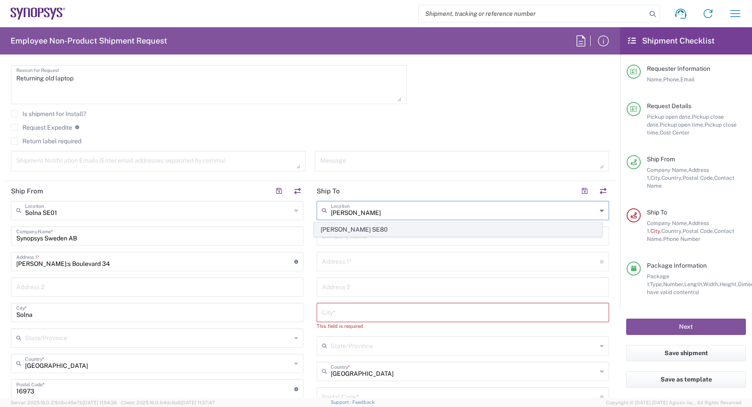
click at [350, 228] on span "Lund SE80" at bounding box center [458, 230] width 288 height 14
type input "Lund SE80"
type input "Synopsys Sweden AB"
type input "Kalkstensvagen 3 Lund"
type input "Lund"
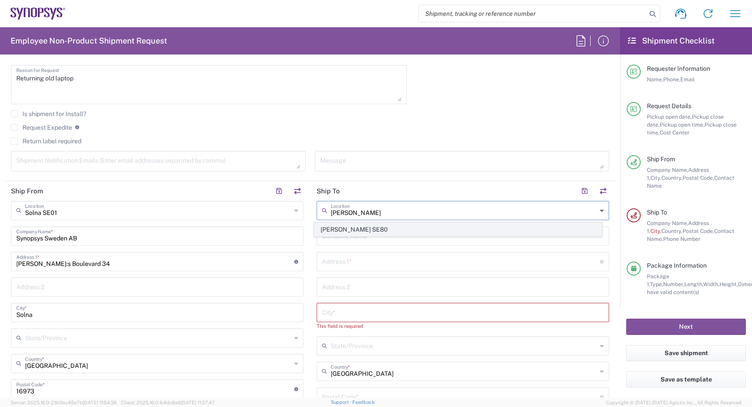
type input "22478"
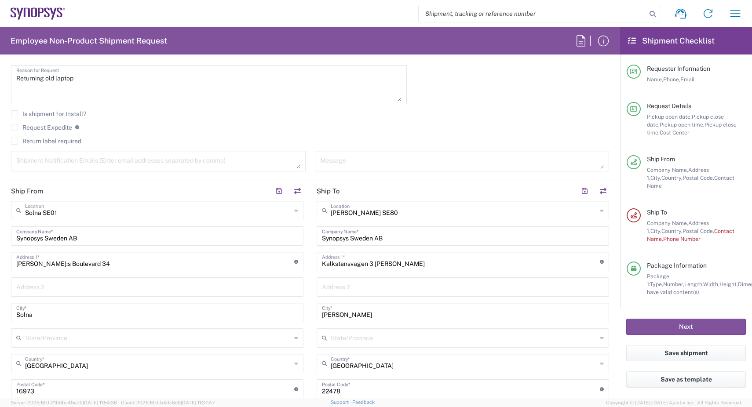
click at [490, 124] on agx-checkbox-control "Request Expedite If expedite is checked you will be unable to rate and book thi…" at bounding box center [310, 128] width 598 height 8
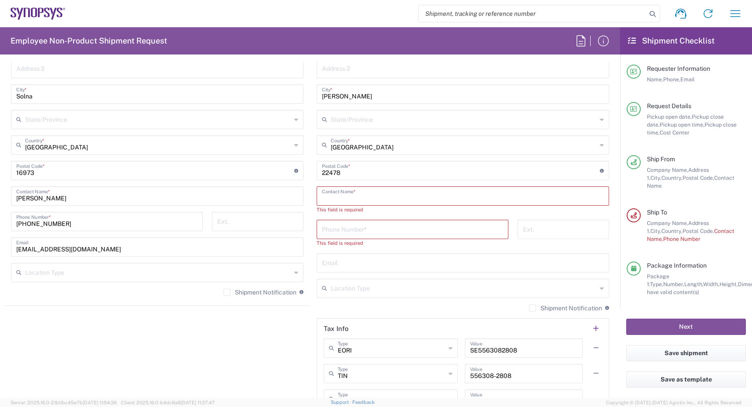
click at [383, 198] on input "text" at bounding box center [463, 195] width 282 height 15
click at [345, 200] on input "text" at bounding box center [463, 195] width 282 height 15
paste input "Mohini Gupta"
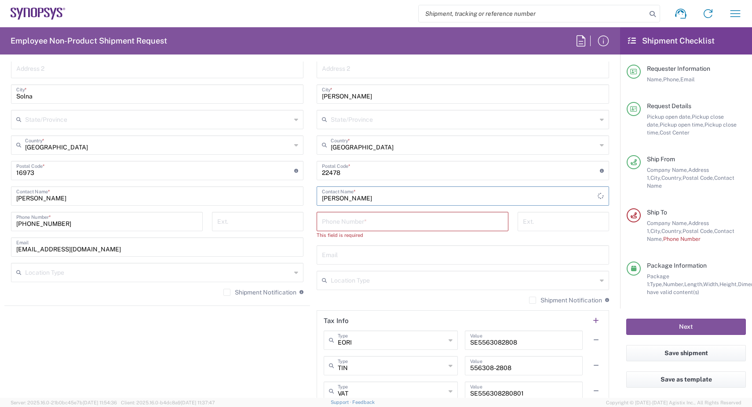
type input "Mohini Gupta"
click at [353, 221] on input "tel" at bounding box center [412, 220] width 181 height 15
paste input "+46.46.590.22.11"
click at [332, 221] on input "+46.46.590.22.11" at bounding box center [412, 220] width 181 height 15
click at [353, 223] on input "+4646.590.22.11" at bounding box center [412, 220] width 181 height 15
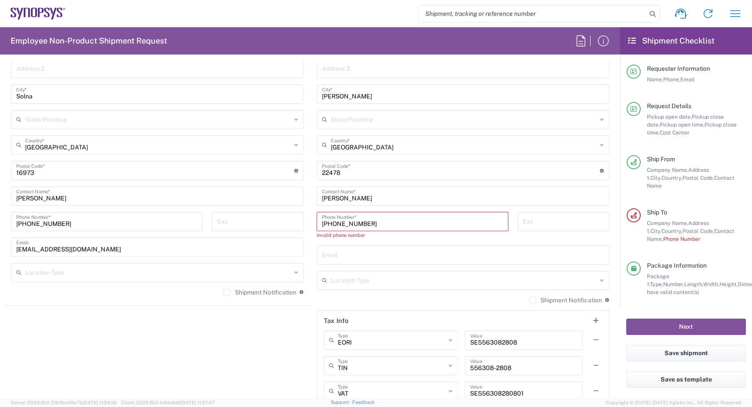
click at [360, 224] on input "+4646.59022.11" at bounding box center [412, 220] width 181 height 15
click at [250, 349] on agx-shipment-stop-widget "Ship From Solna SE01 Location Solna SE01 Aachen DE04 Agrate Brianza IT01 Aschhe…" at bounding box center [157, 189] width 306 height 452
click at [339, 225] on input "+4646.5902211" at bounding box center [412, 220] width 181 height 15
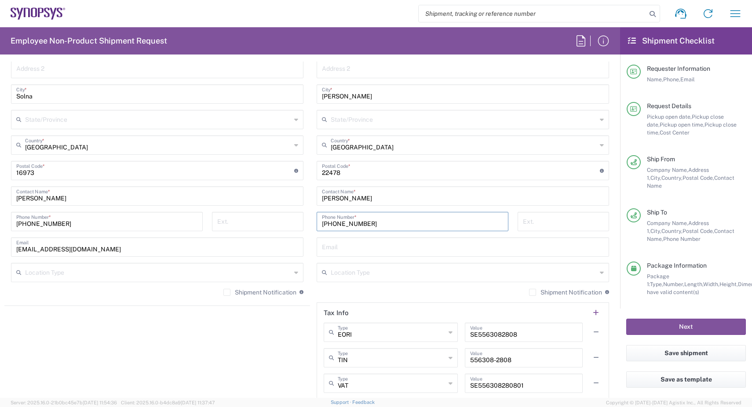
type input "+46465902211"
click at [272, 321] on agx-shipment-stop-widget "Ship From Solna SE01 Location Solna SE01 Aachen DE04 Agrate Brianza IT01 Aschhe…" at bounding box center [157, 185] width 306 height 444
click at [338, 251] on input "text" at bounding box center [463, 246] width 282 height 15
paste input "mohini@synopsys.com"
type input "mohini@synopsys.com"
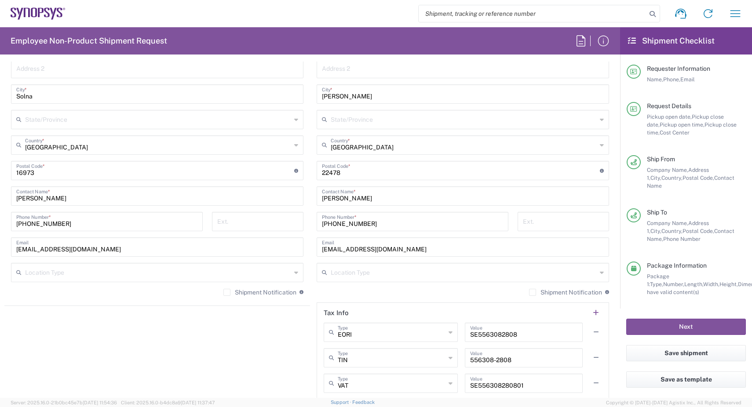
click at [240, 355] on agx-shipment-stop-widget "Ship From Solna SE01 Location Solna SE01 Aachen DE04 Agrate Brianza IT01 Aschhe…" at bounding box center [157, 185] width 306 height 444
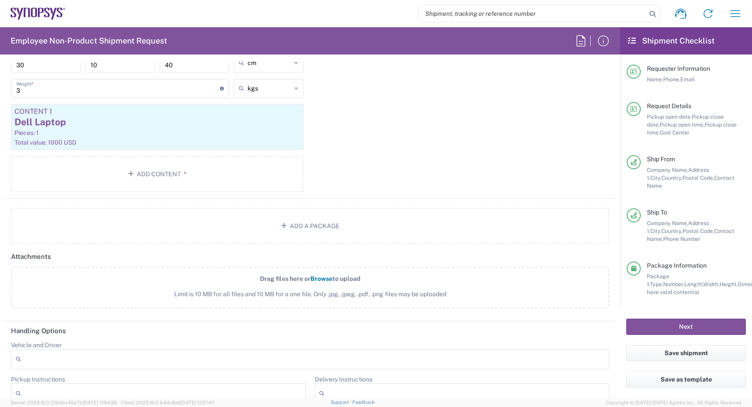
scroll to position [890, 0]
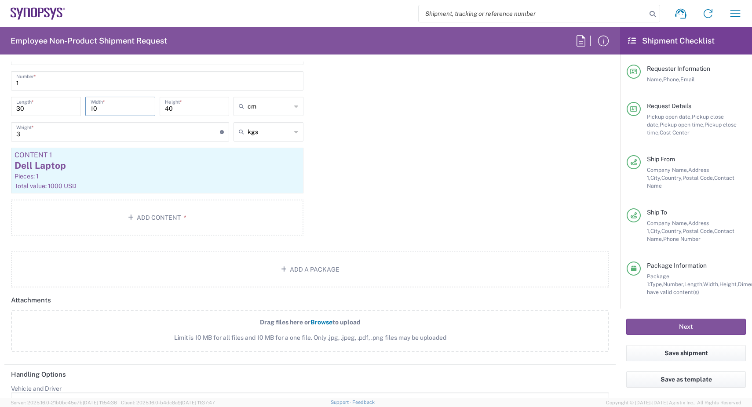
click at [115, 107] on input "10" at bounding box center [120, 105] width 59 height 15
type input "15"
click at [393, 152] on div "Package 1 Cardboard Box(es) Type * Material used to package goods Bale(s) Baske…" at bounding box center [309, 134] width 611 height 216
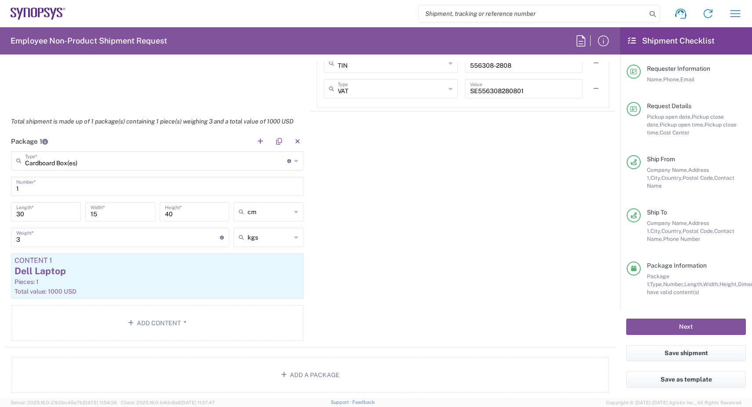
click at [43, 216] on input "30" at bounding box center [45, 211] width 59 height 15
drag, startPoint x: 43, startPoint y: 216, endPoint x: 10, endPoint y: 215, distance: 33.0
click at [10, 215] on div "30 Length *" at bounding box center [46, 215] width 74 height 26
type input "50"
drag, startPoint x: 102, startPoint y: 215, endPoint x: 88, endPoint y: 216, distance: 14.1
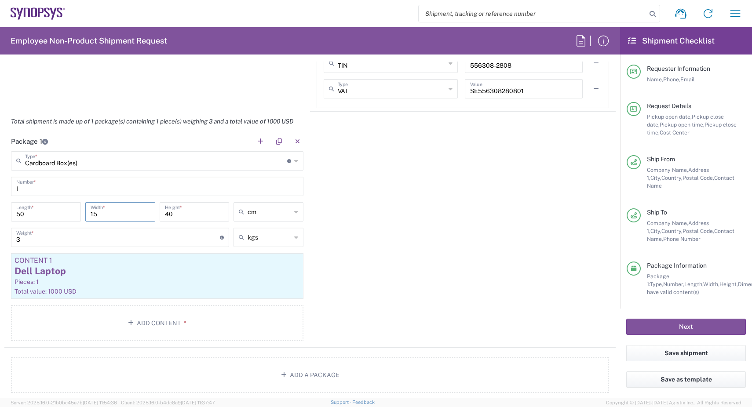
click at [88, 216] on div "15 Width *" at bounding box center [120, 211] width 70 height 19
click at [182, 217] on input "40" at bounding box center [194, 211] width 59 height 15
drag, startPoint x: 182, startPoint y: 215, endPoint x: 153, endPoint y: 215, distance: 29.5
click at [153, 215] on div "50 Length * 30 Width * 40 Height * cm in cm ft" at bounding box center [157, 215] width 297 height 26
click at [110, 210] on input "30" at bounding box center [120, 211] width 59 height 15
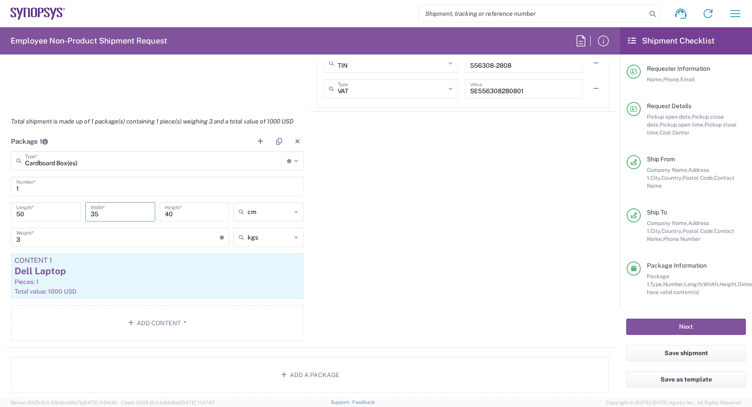
type input "35"
click at [179, 214] on input "40" at bounding box center [194, 211] width 59 height 15
drag, startPoint x: 171, startPoint y: 214, endPoint x: 163, endPoint y: 215, distance: 7.5
click at [165, 215] on input "40" at bounding box center [194, 211] width 59 height 15
type input "15"
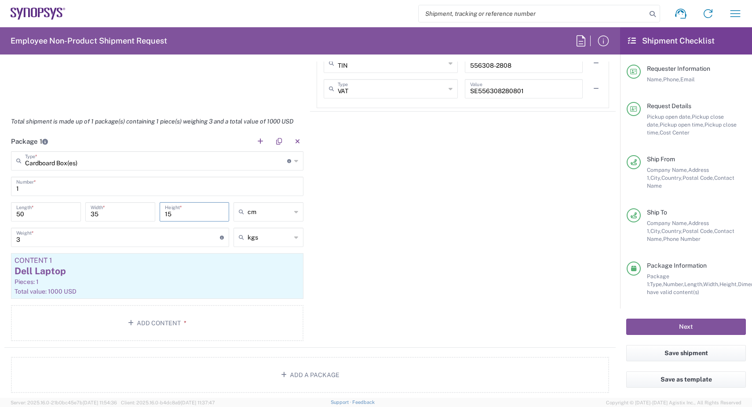
click at [416, 238] on div "Package 1 Cardboard Box(es) Type * Material used to package goods Bale(s) Baske…" at bounding box center [309, 239] width 611 height 216
drag, startPoint x: 48, startPoint y: 238, endPoint x: 15, endPoint y: 238, distance: 33.0
click at [15, 238] on div "3 Weight * Total weight of package(s) in pounds or kilograms" at bounding box center [120, 237] width 218 height 19
type input "4"
click at [425, 236] on div "Package 1 Cardboard Box(es) Type * Material used to package goods Bale(s) Baske…" at bounding box center [309, 239] width 611 height 216
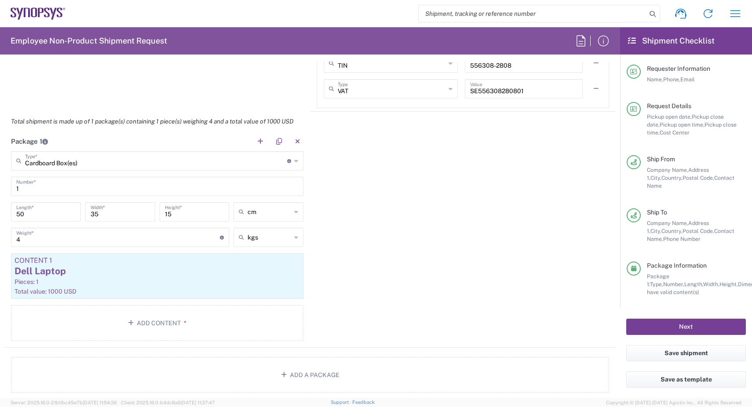
click at [670, 324] on button "Next" at bounding box center [686, 327] width 120 height 16
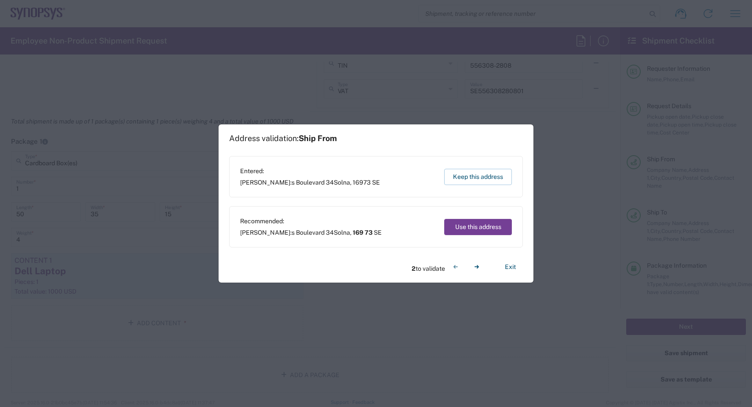
click at [474, 227] on button "Use this address" at bounding box center [478, 227] width 68 height 16
click at [485, 231] on button "Use this address" at bounding box center [478, 227] width 68 height 16
type input "169 73"
type input "Skåne län"
type input "224 78"
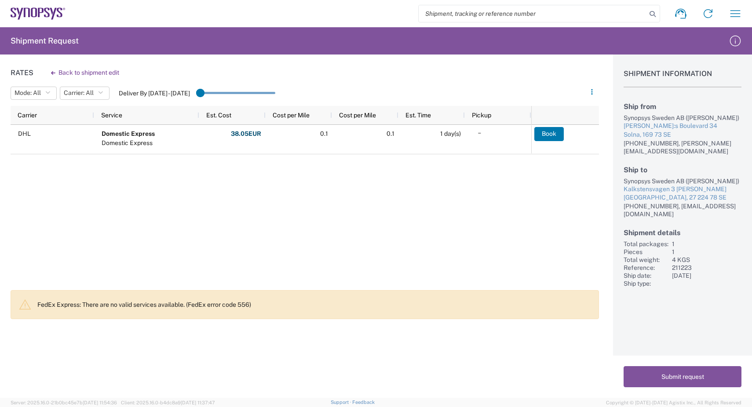
click at [390, 244] on div "DHL Domestic Express Domestic Express 38.05 EUR Fuel Charge: 9.00 USD Total: 38…" at bounding box center [271, 205] width 521 height 160
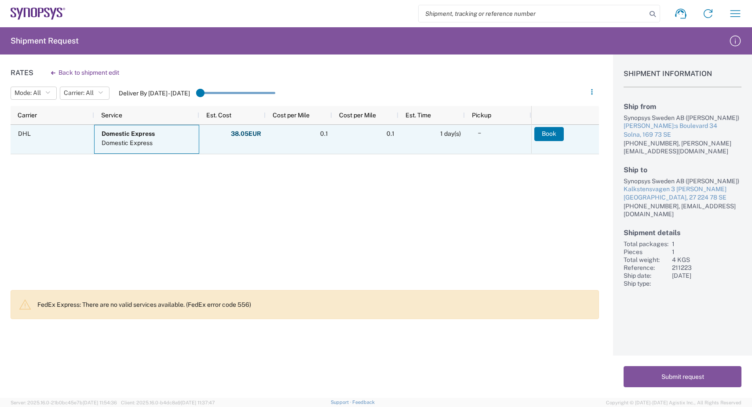
click at [142, 142] on div "Domestic Express" at bounding box center [128, 142] width 53 height 9
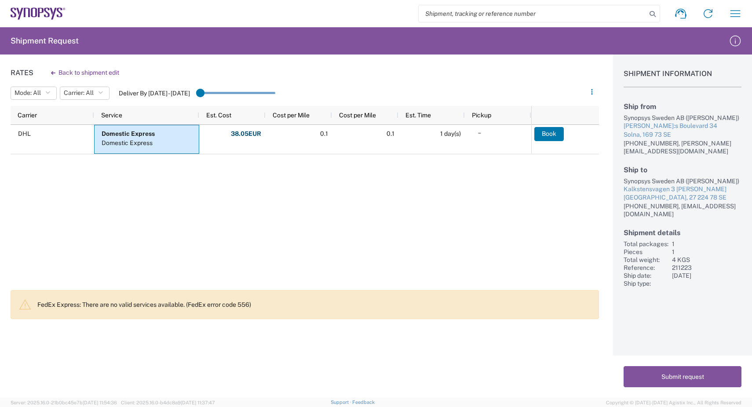
drag, startPoint x: 284, startPoint y: 220, endPoint x: 458, endPoint y: 174, distance: 180.1
click at [284, 220] on div "DHL Domestic Express Domestic Express 38.05 EUR Fuel Charge: 9.00 USD Total: 38…" at bounding box center [271, 205] width 521 height 160
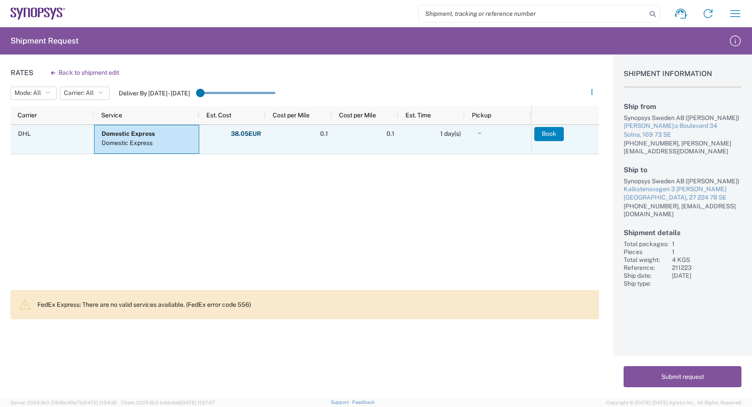
click at [557, 137] on button "Book" at bounding box center [548, 134] width 29 height 14
